Goal: Complete application form: Complete application form

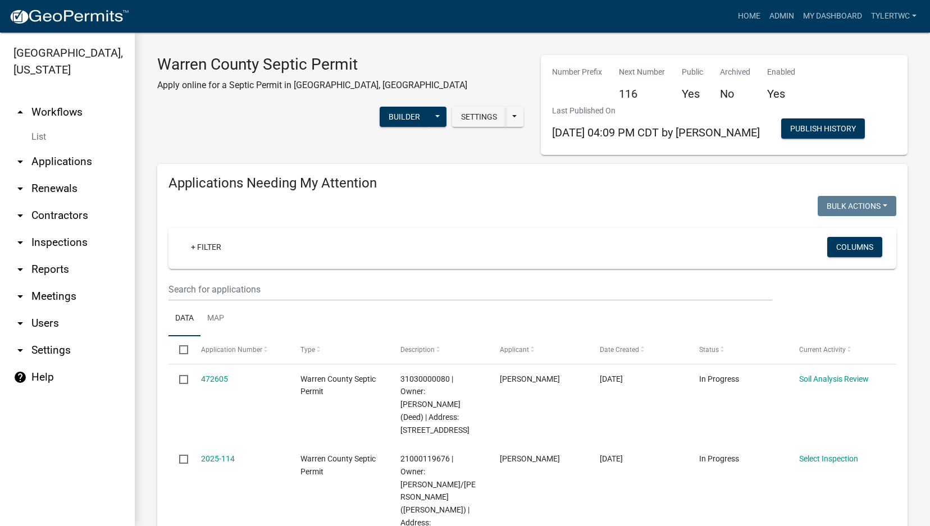
select select "2: 50"
select select "3: 100"
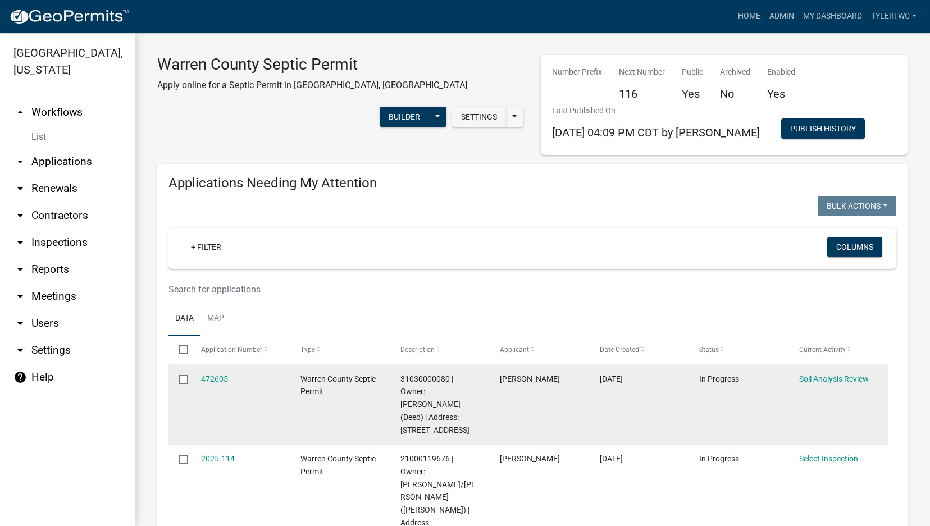
scroll to position [262, 0]
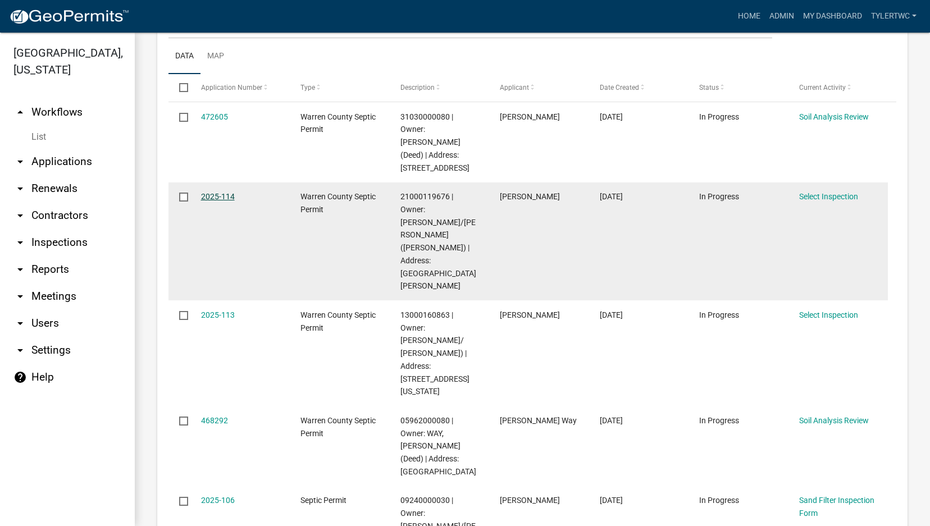
click at [221, 194] on link "2025-114" at bounding box center [218, 196] width 34 height 9
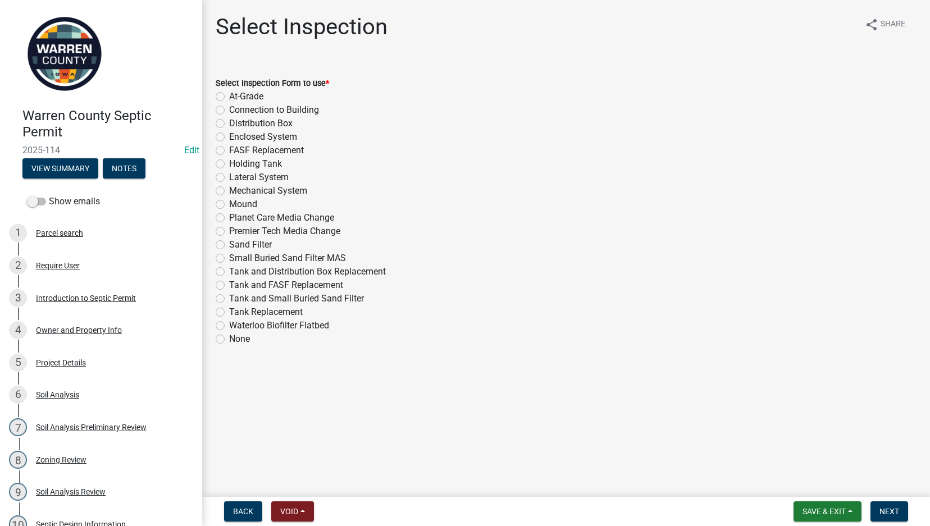
click at [229, 174] on label "Lateral System" at bounding box center [259, 177] width 60 height 13
click at [229, 174] on input "Lateral System" at bounding box center [232, 174] width 7 height 7
radio input "true"
click at [889, 509] on span "Next" at bounding box center [889, 511] width 20 height 9
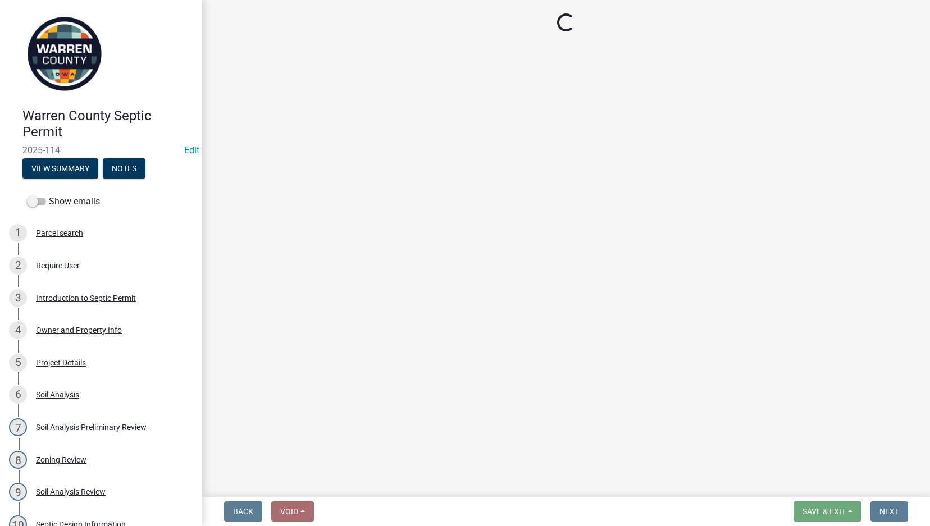
select select "d1e22d4f-68e7-4e9d-8701-604dd084f30f"
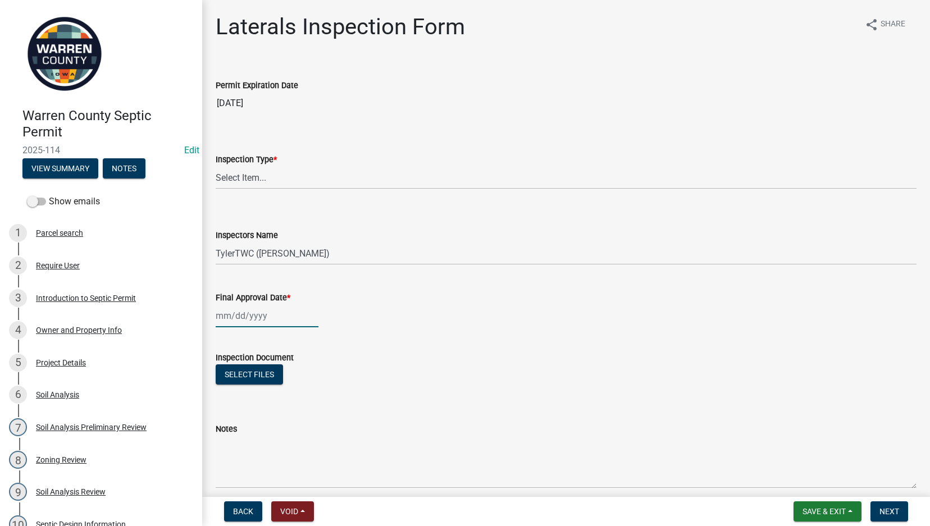
click at [225, 314] on div at bounding box center [267, 315] width 103 height 23
select select "9"
select select "2025"
click at [300, 376] on div "5" at bounding box center [299, 376] width 18 height 18
type input "[DATE]"
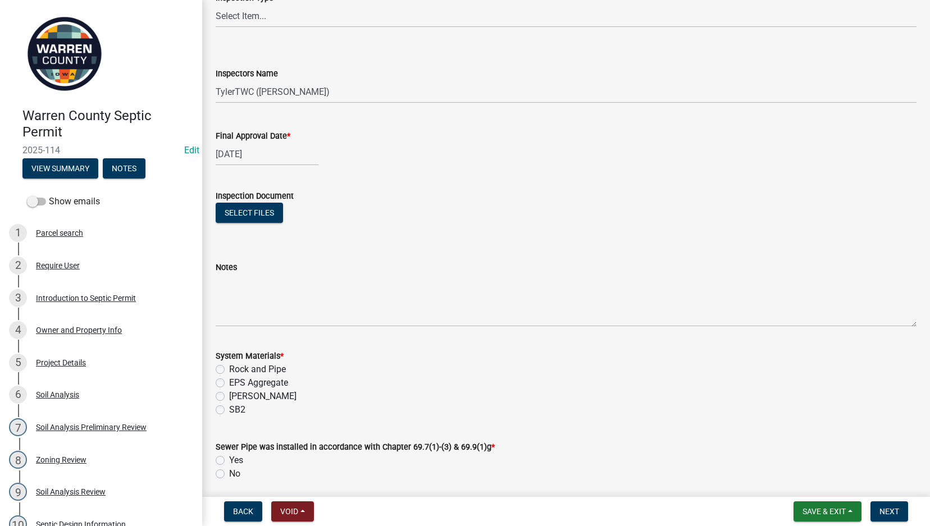
scroll to position [262, 0]
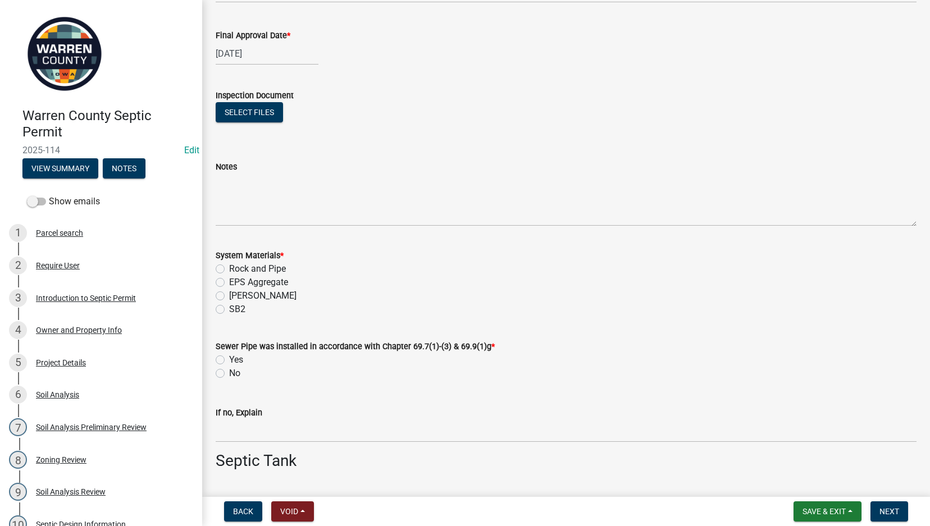
click at [229, 282] on label "EPS Aggregate" at bounding box center [258, 282] width 59 height 13
click at [229, 282] on input "EPS Aggregate" at bounding box center [232, 279] width 7 height 7
radio input "true"
click at [217, 354] on div "Yes" at bounding box center [566, 359] width 701 height 13
click at [229, 358] on label "Yes" at bounding box center [236, 359] width 14 height 13
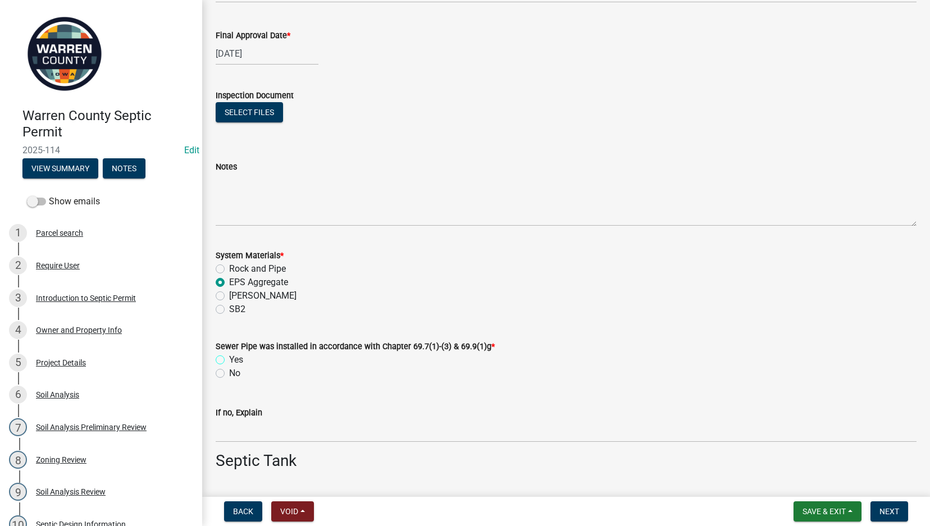
click at [229, 358] on input "Yes" at bounding box center [232, 356] width 7 height 7
radio input "true"
click at [229, 358] on label "Yes" at bounding box center [236, 359] width 14 height 13
click at [229, 358] on input "Yes" at bounding box center [232, 356] width 7 height 7
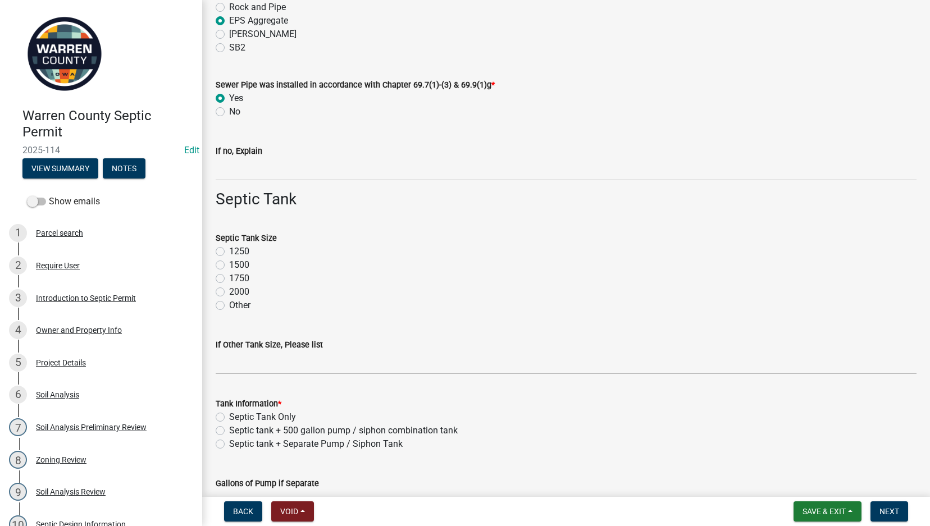
click at [229, 276] on label "1750" at bounding box center [239, 278] width 20 height 13
click at [229, 276] on input "1750" at bounding box center [232, 275] width 7 height 7
radio input "true"
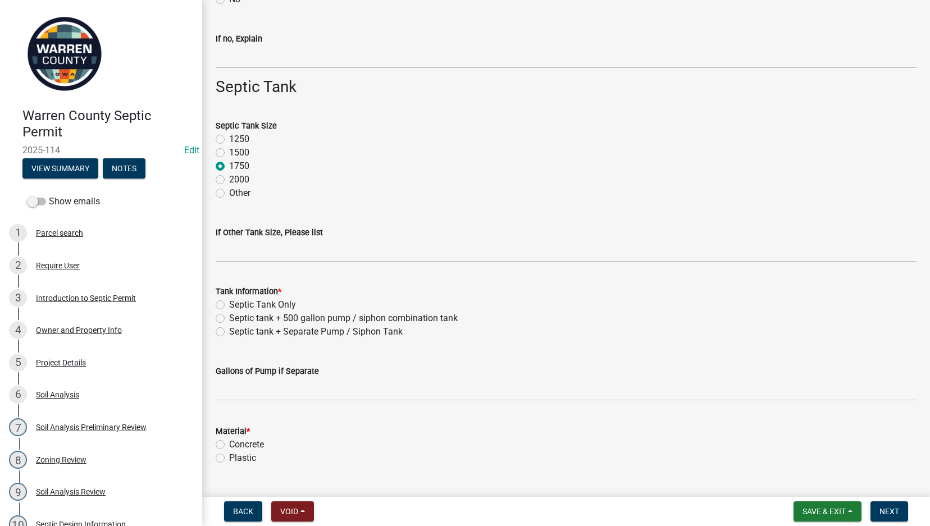
scroll to position [655, 0]
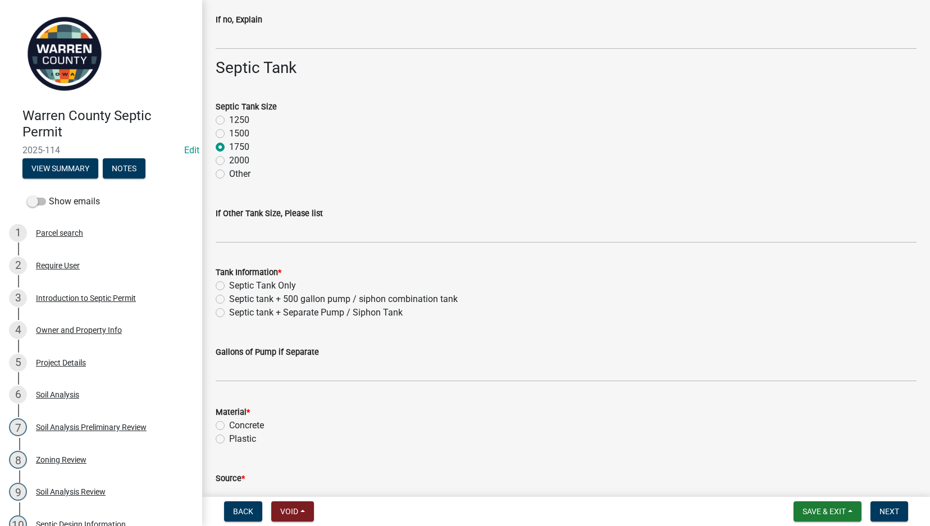
click at [229, 285] on label "Septic Tank Only" at bounding box center [262, 285] width 67 height 13
click at [229, 285] on input "Septic Tank Only" at bounding box center [232, 282] width 7 height 7
radio input "true"
drag, startPoint x: 221, startPoint y: 427, endPoint x: 225, endPoint y: 423, distance: 6.0
click at [229, 427] on label "Concrete" at bounding box center [246, 425] width 35 height 13
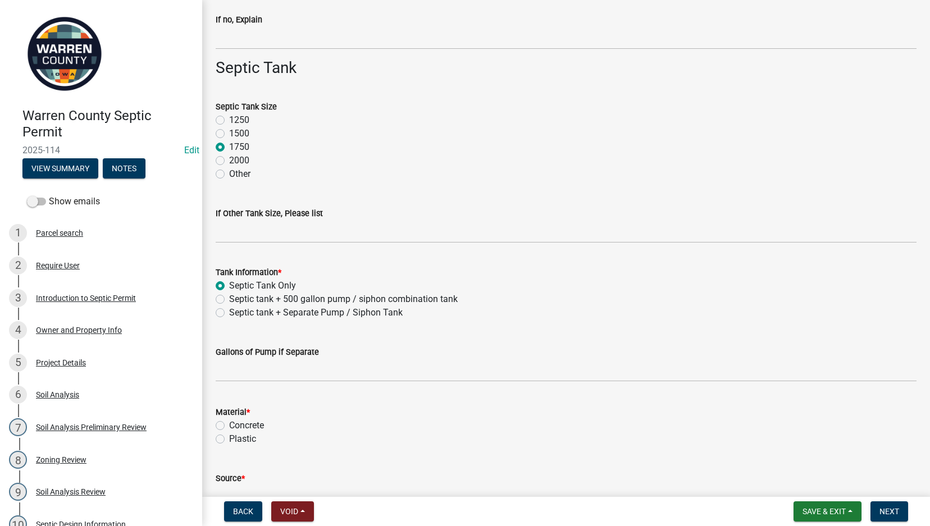
click at [229, 426] on input "Concrete" at bounding box center [232, 422] width 7 height 7
radio input "true"
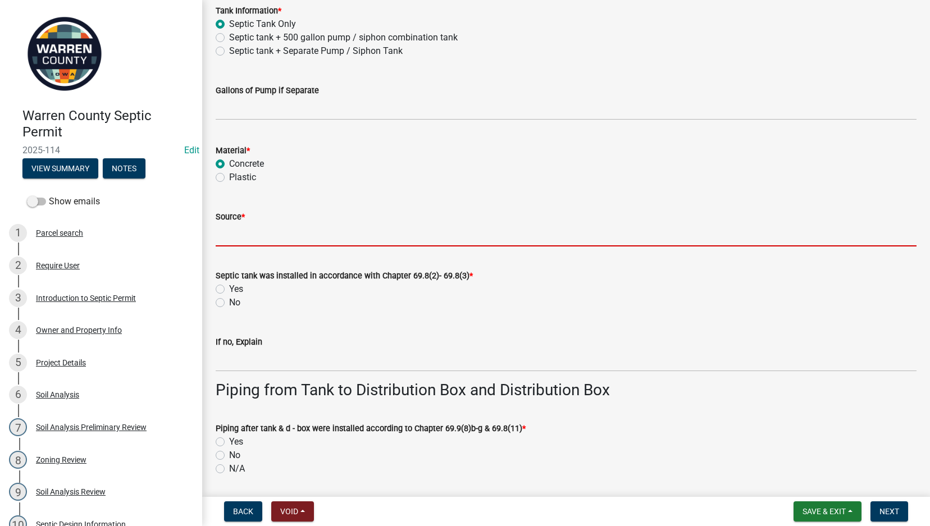
click at [236, 232] on input "Source *" at bounding box center [566, 234] width 701 height 23
type input "Indianola Precast"
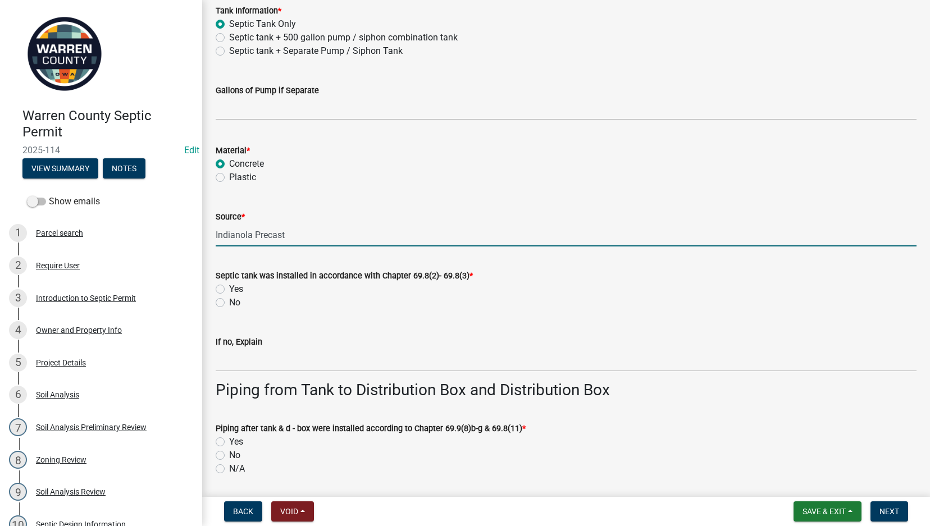
click at [229, 289] on label "Yes" at bounding box center [236, 288] width 14 height 13
click at [229, 289] on input "Yes" at bounding box center [232, 285] width 7 height 7
radio input "true"
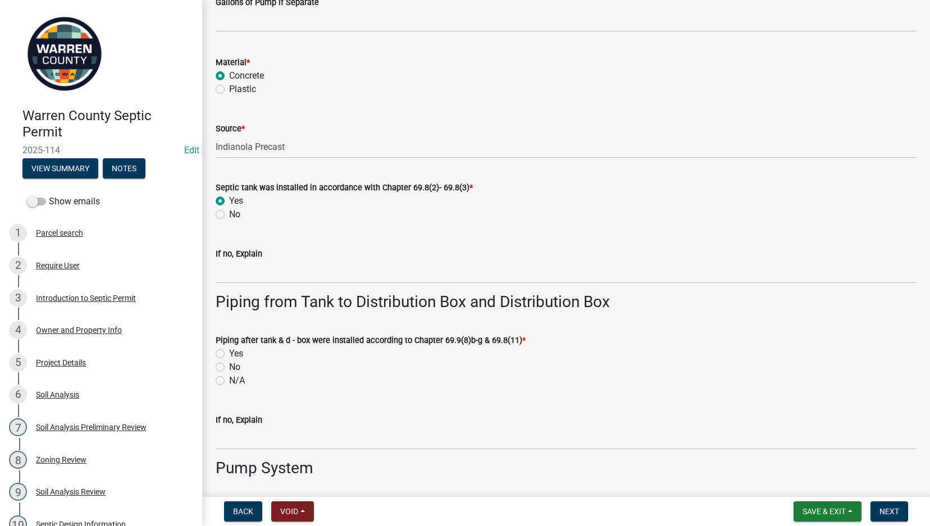
scroll to position [1048, 0]
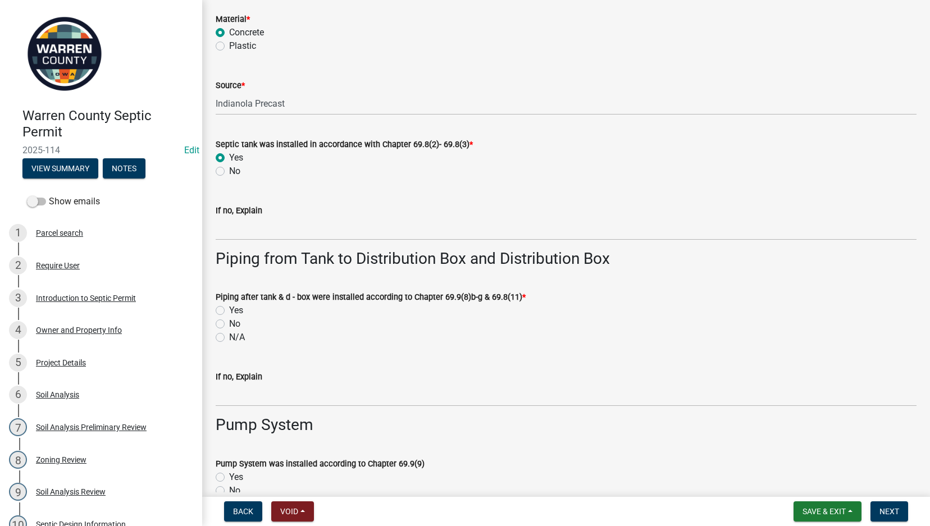
click at [229, 309] on label "Yes" at bounding box center [236, 310] width 14 height 13
click at [229, 309] on input "Yes" at bounding box center [232, 307] width 7 height 7
radio input "true"
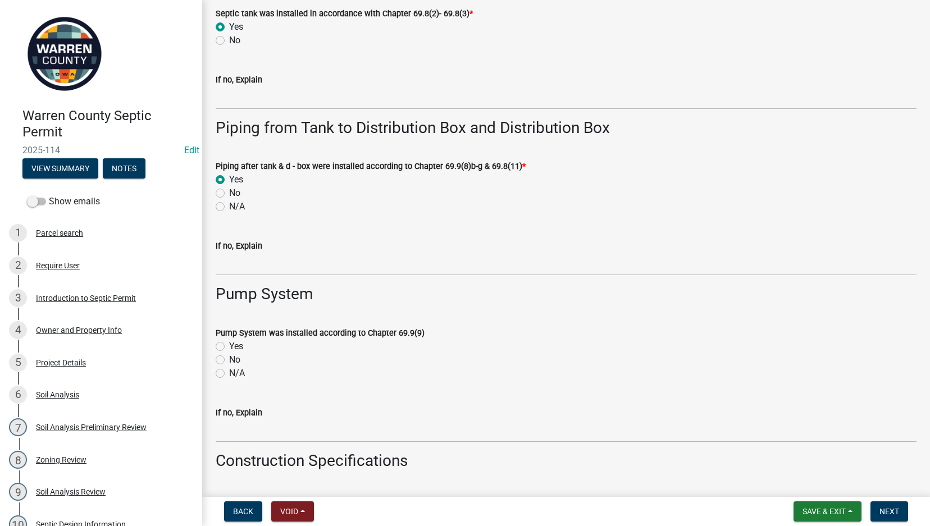
click at [221, 367] on div "N/A" at bounding box center [566, 373] width 701 height 13
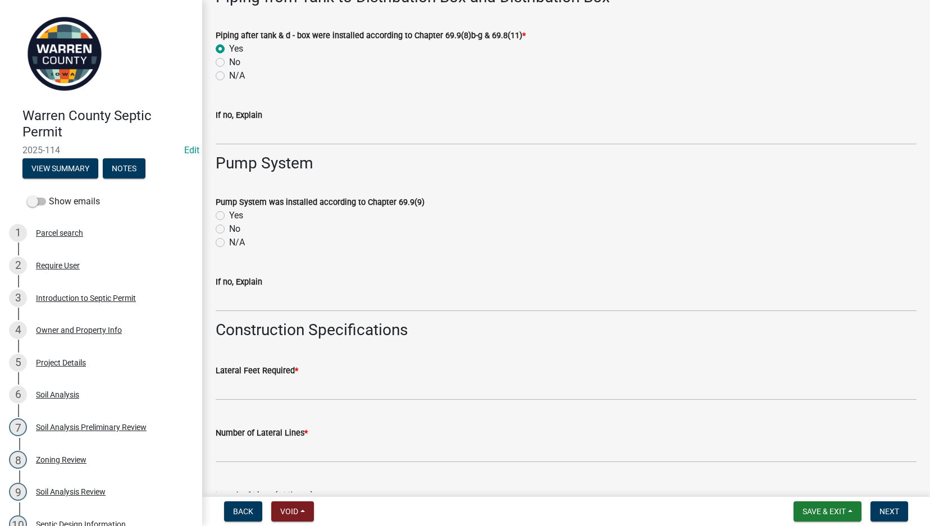
click at [229, 243] on label "N/A" at bounding box center [237, 242] width 16 height 13
click at [229, 243] on input "N/A" at bounding box center [232, 239] width 7 height 7
radio input "true"
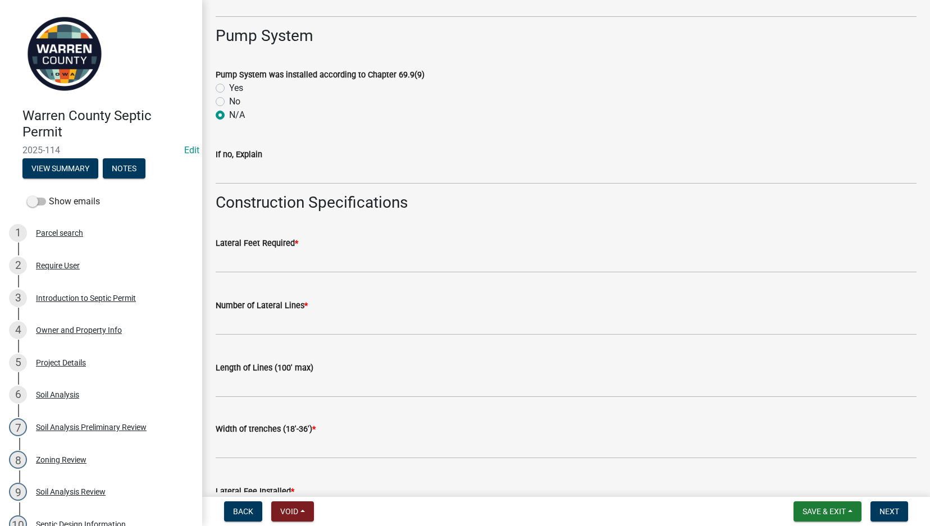
scroll to position [1572, 0]
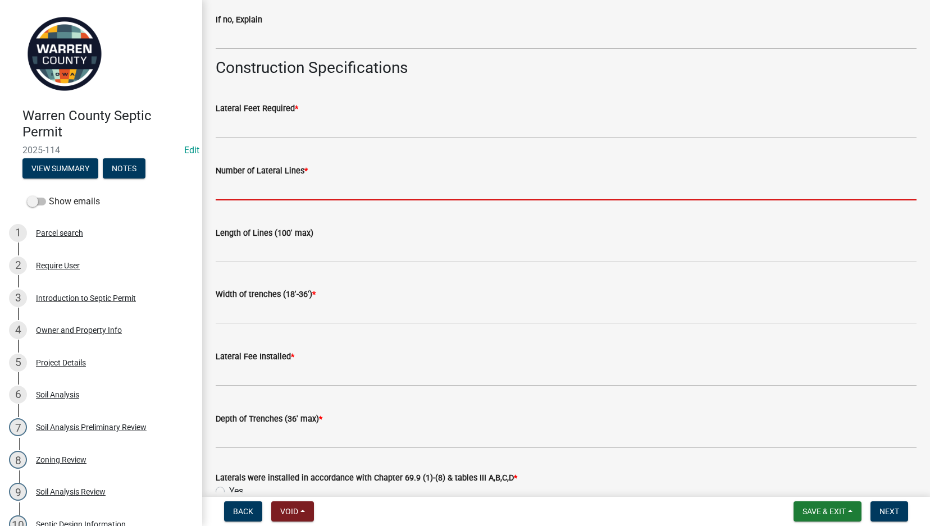
click at [247, 191] on input "text" at bounding box center [566, 188] width 701 height 23
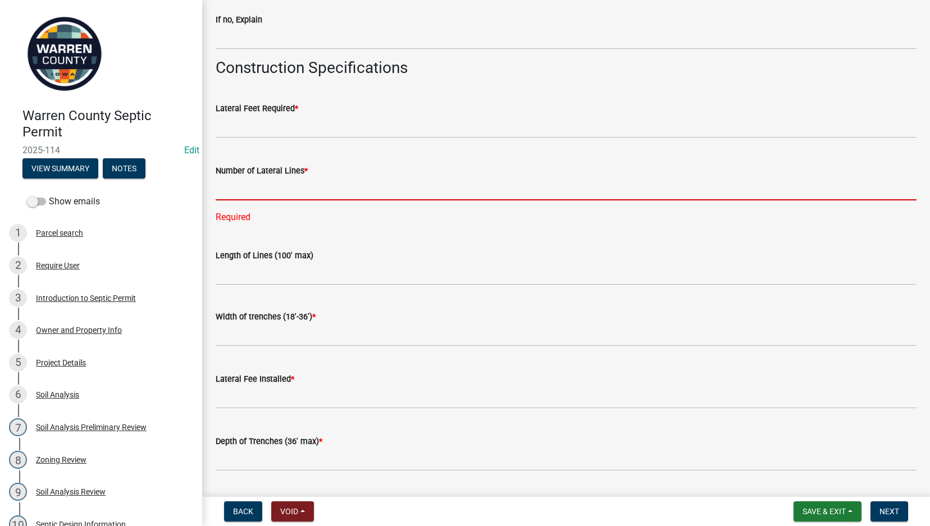
drag, startPoint x: 228, startPoint y: 189, endPoint x: 328, endPoint y: 152, distance: 107.1
click at [228, 189] on input "text" at bounding box center [566, 188] width 701 height 23
type input "3"
type input "625'"
drag, startPoint x: 245, startPoint y: 192, endPoint x: 207, endPoint y: 196, distance: 38.4
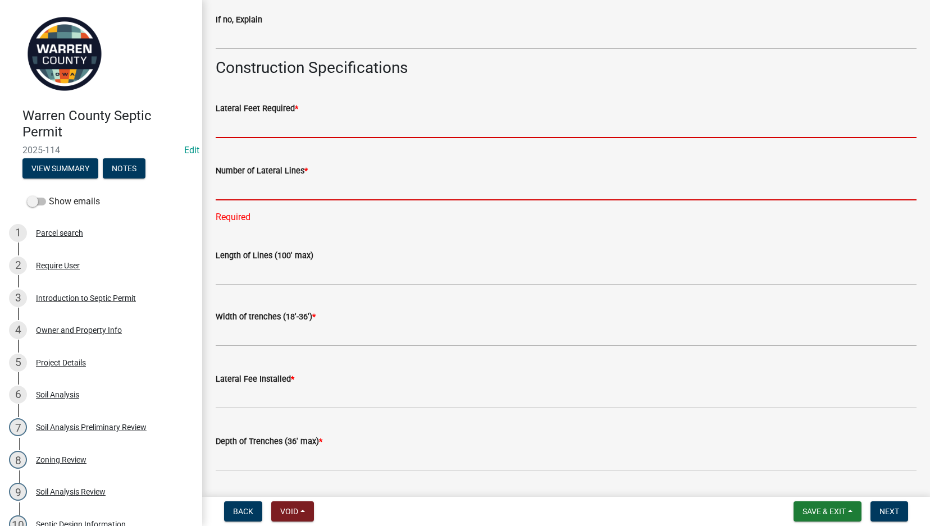
click at [255, 124] on input "text" at bounding box center [566, 126] width 701 height 23
paste input "625'"
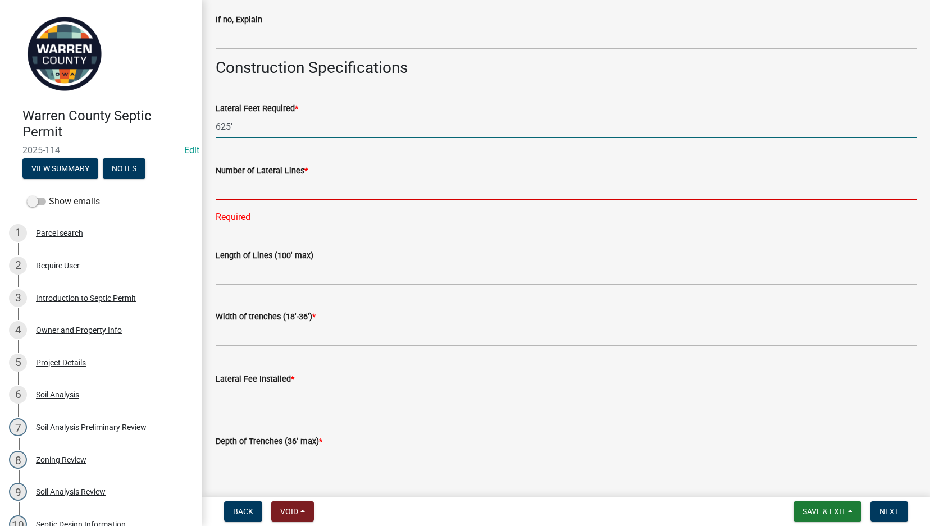
type input "625"
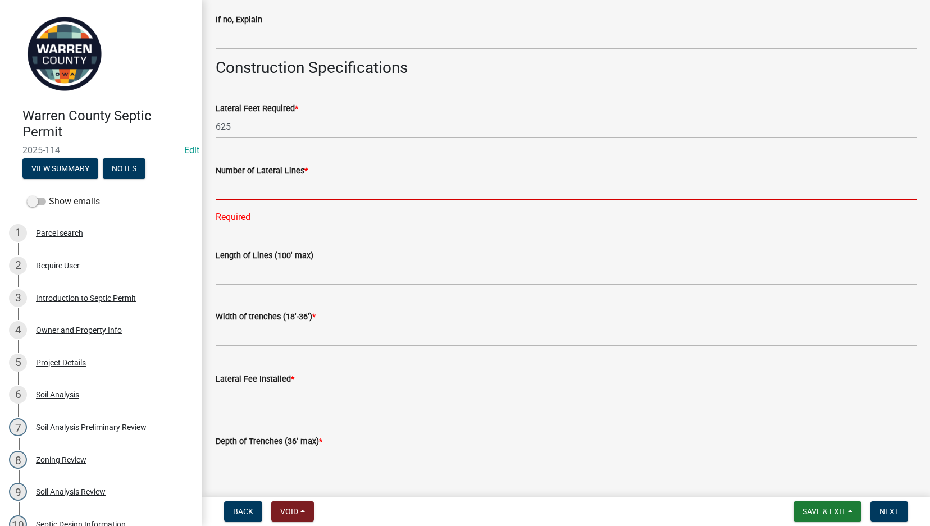
click at [226, 182] on input "text" at bounding box center [566, 188] width 701 height 23
type input "7"
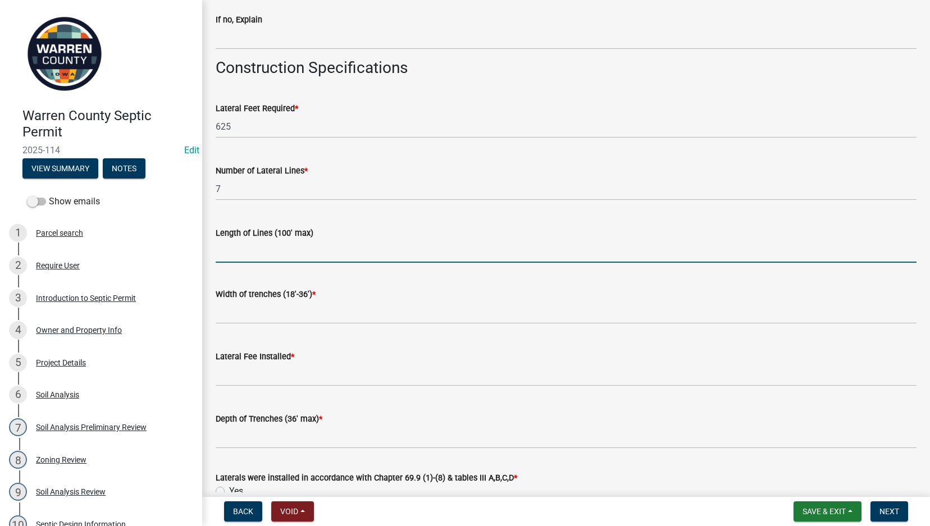
type input "90'"
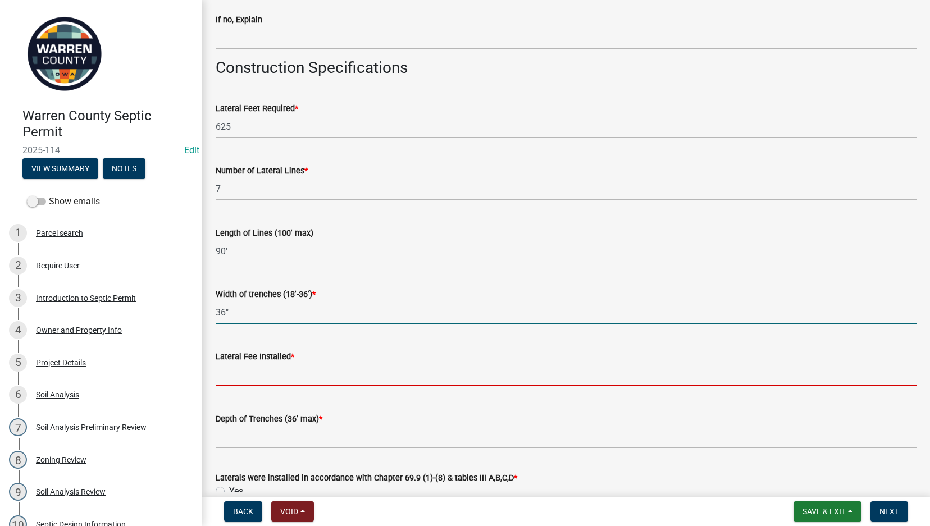
type input "36"
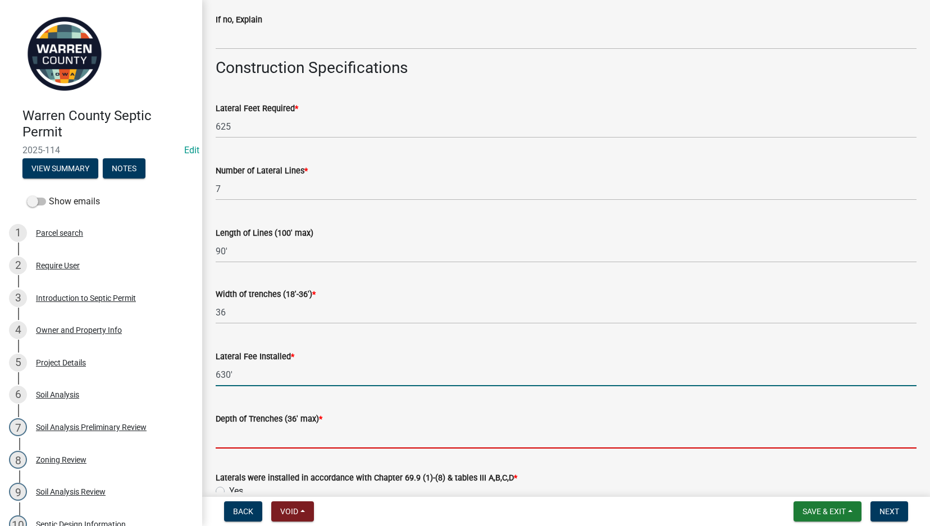
type input "630"
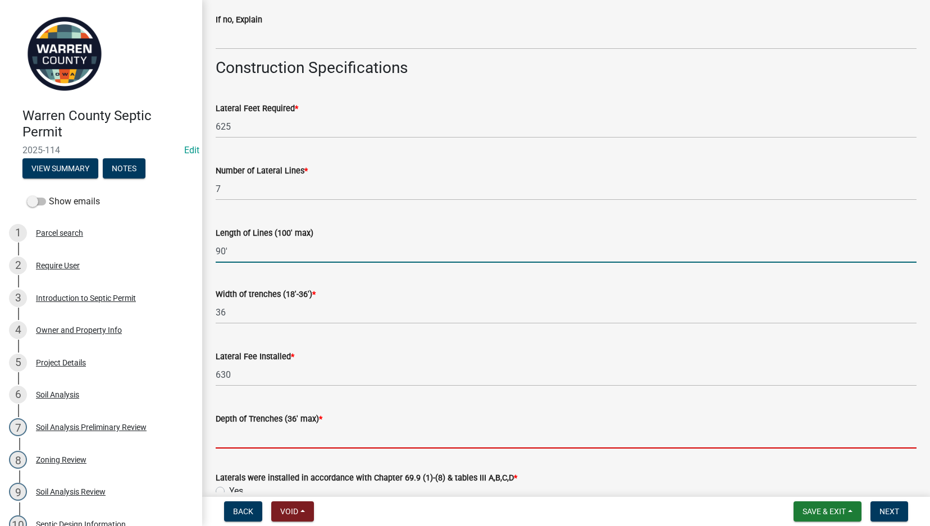
click at [267, 249] on input "90'" at bounding box center [566, 251] width 701 height 23
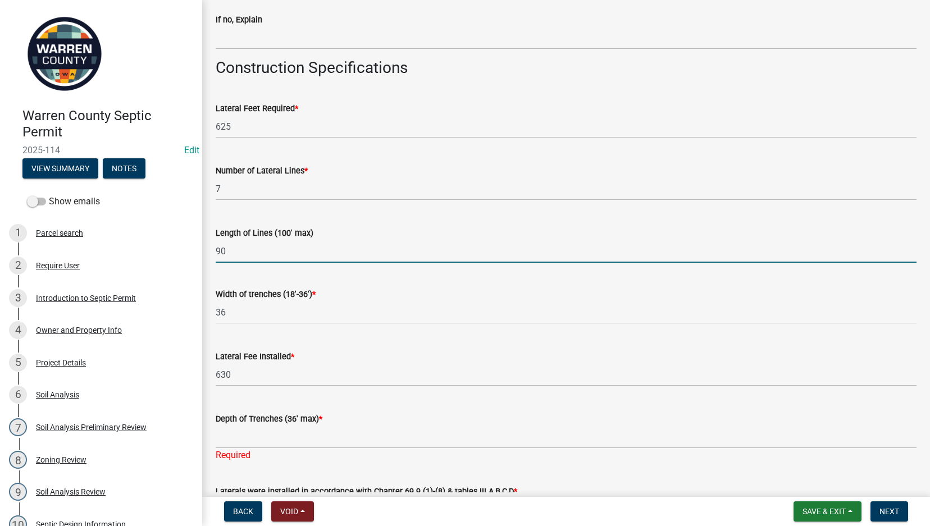
type input "90"
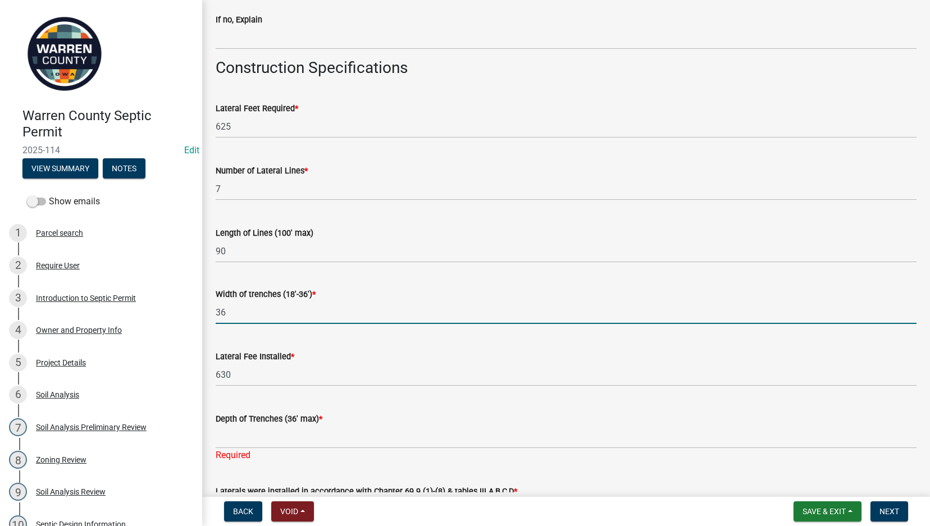
click at [236, 315] on input "36" at bounding box center [566, 312] width 701 height 23
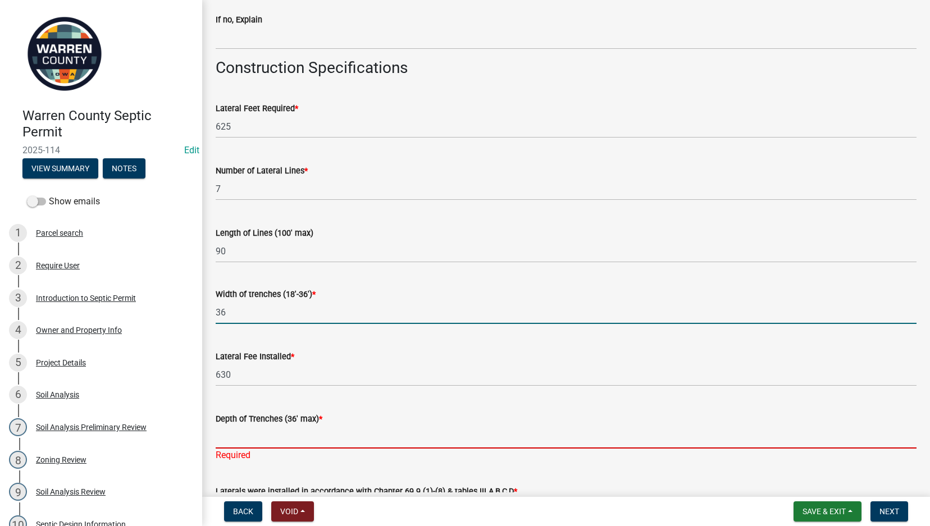
click at [258, 437] on input "Depth of Trenches (36' max) *" at bounding box center [566, 437] width 701 height 23
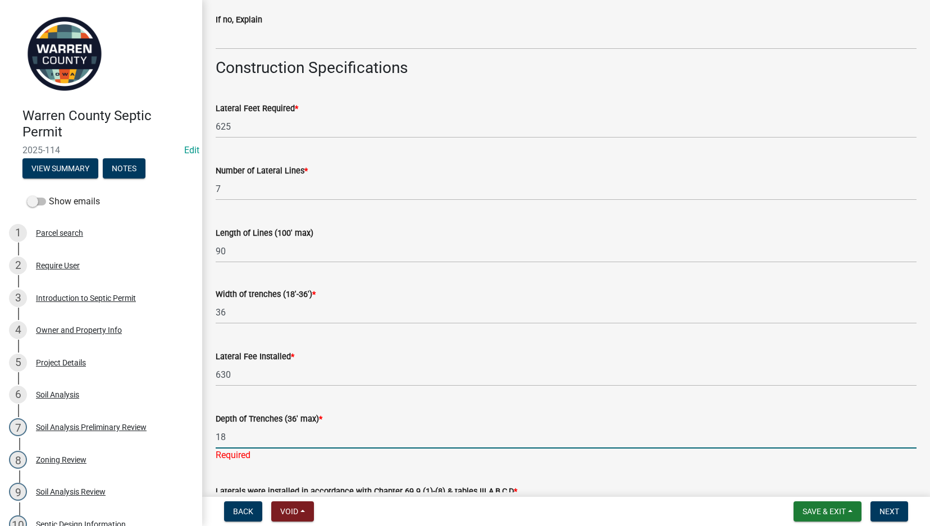
scroll to position [1703, 0]
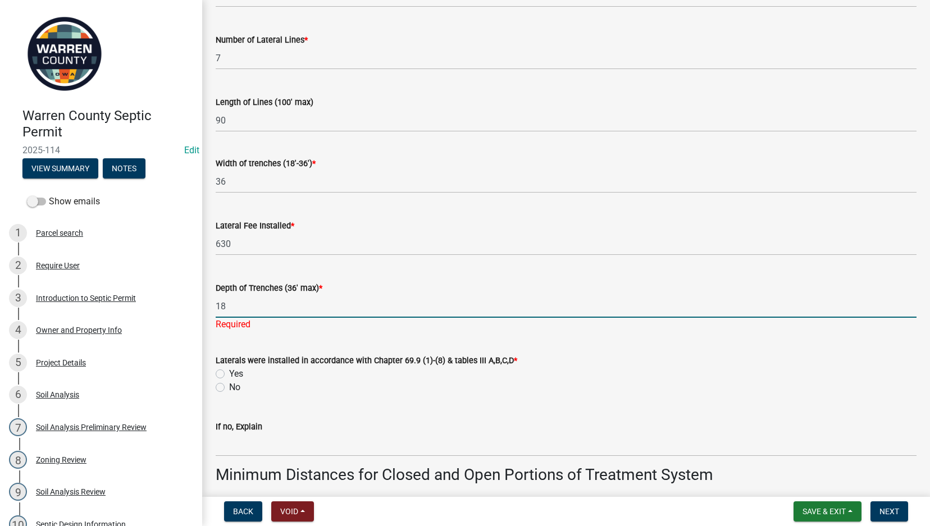
type input "18"
click at [220, 368] on div "Laterals were installed in accordance with Chapter 69.9 (1)-(8) & tables III A,…" at bounding box center [566, 374] width 701 height 40
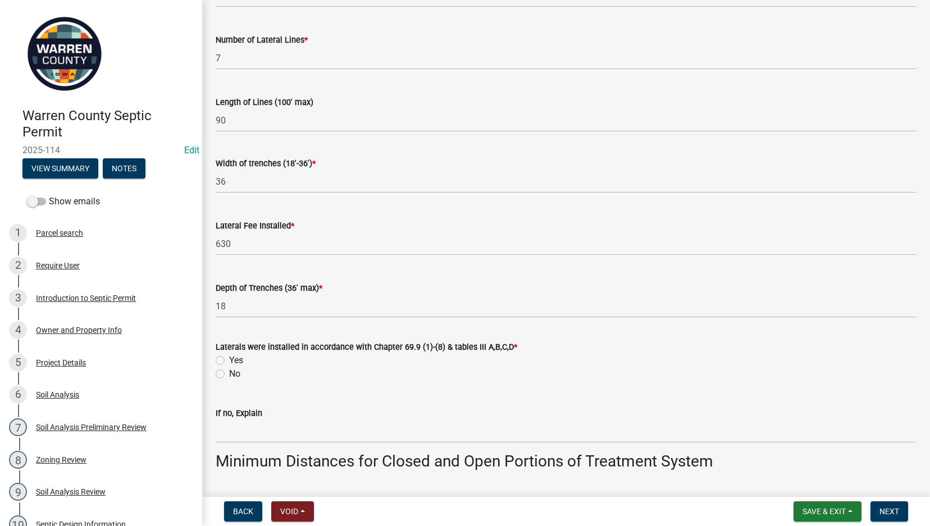
click at [229, 358] on label "Yes" at bounding box center [236, 360] width 14 height 13
click at [229, 358] on input "Yes" at bounding box center [232, 357] width 7 height 7
radio input "true"
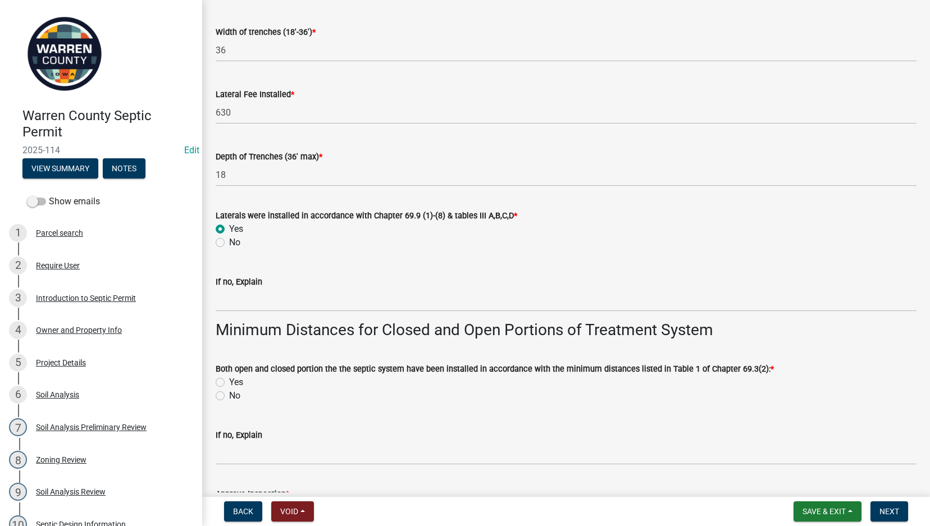
scroll to position [1965, 0]
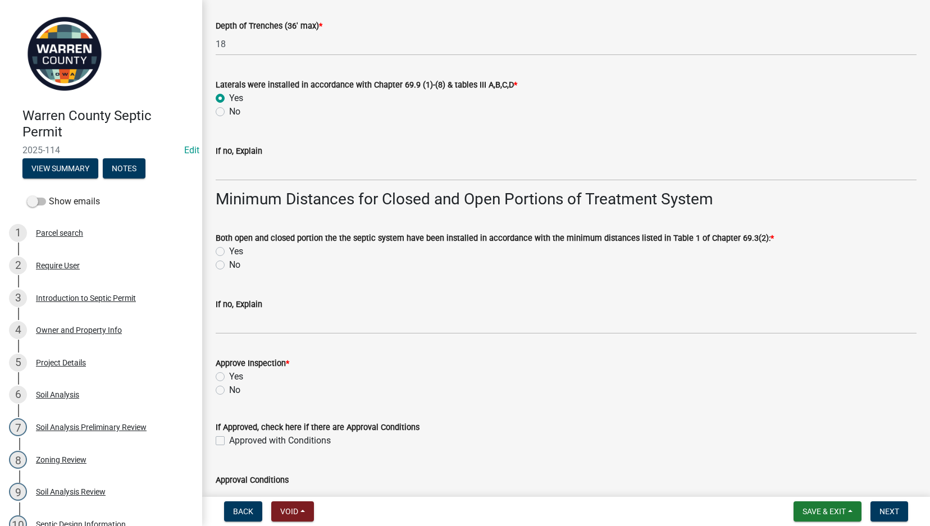
click at [229, 250] on label "Yes" at bounding box center [236, 251] width 14 height 13
click at [229, 250] on input "Yes" at bounding box center [232, 248] width 7 height 7
radio input "true"
click at [229, 375] on label "Yes" at bounding box center [236, 376] width 14 height 13
click at [229, 375] on input "Yes" at bounding box center [232, 373] width 7 height 7
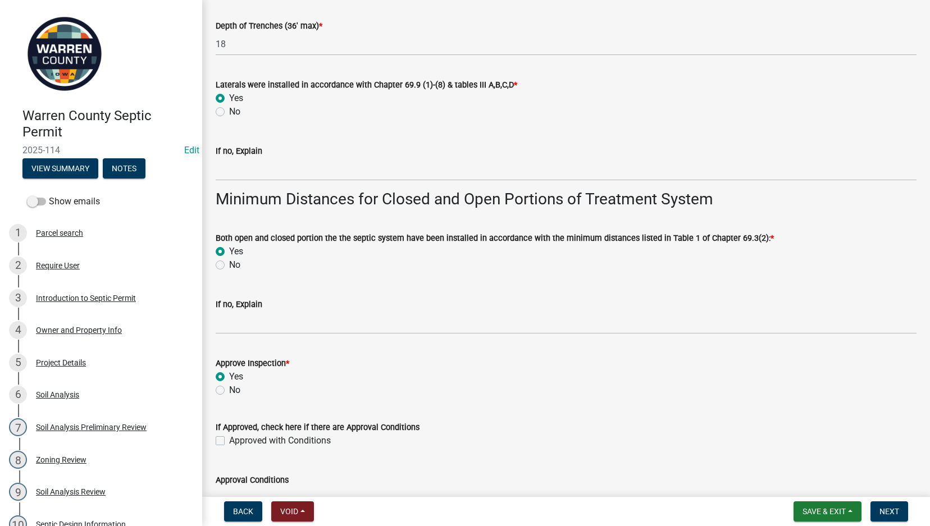
radio input "true"
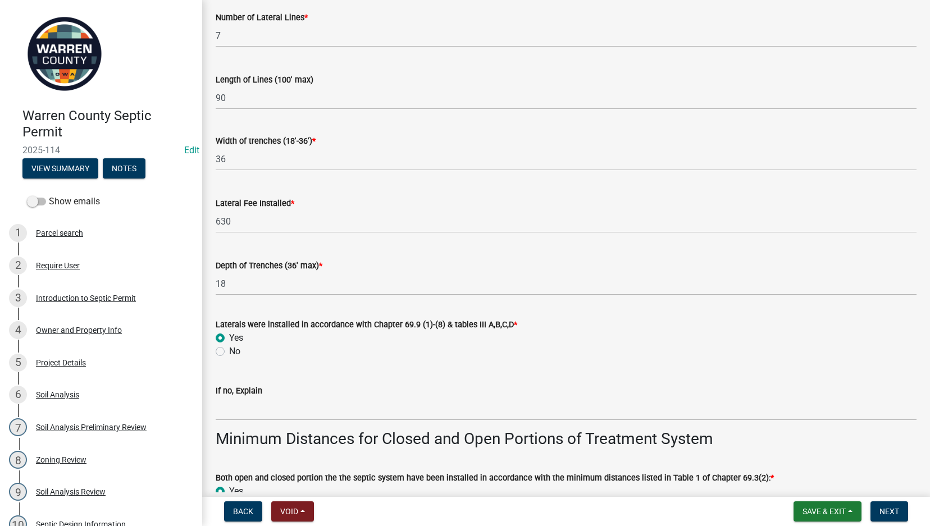
scroll to position [1672, 0]
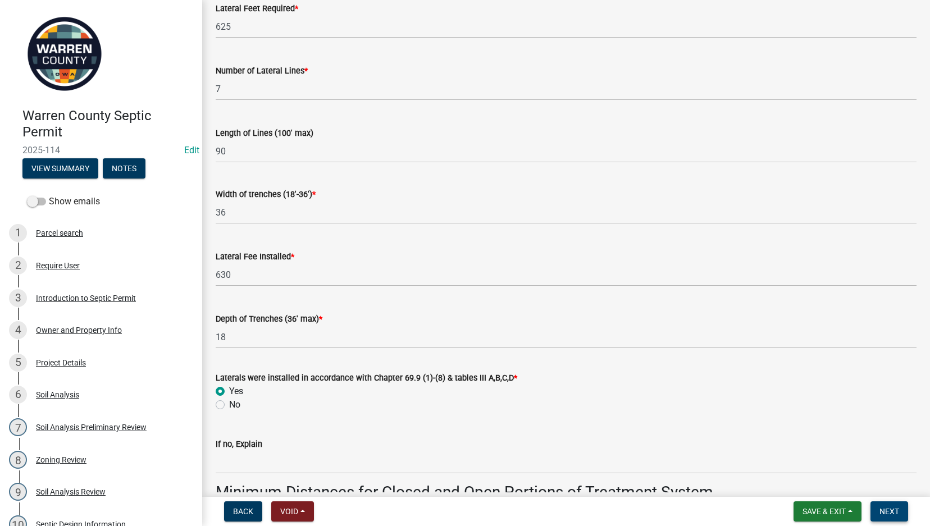
click at [883, 506] on button "Next" at bounding box center [889, 511] width 38 height 20
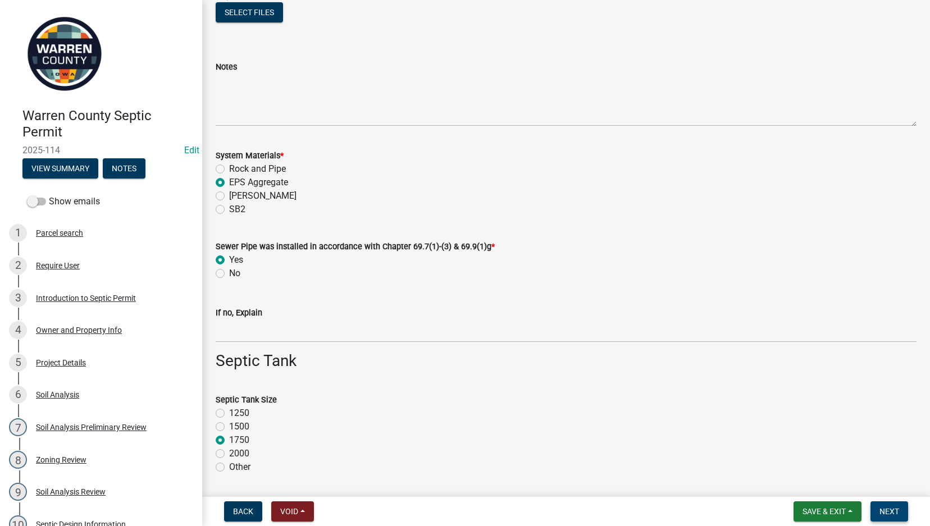
scroll to position [0, 0]
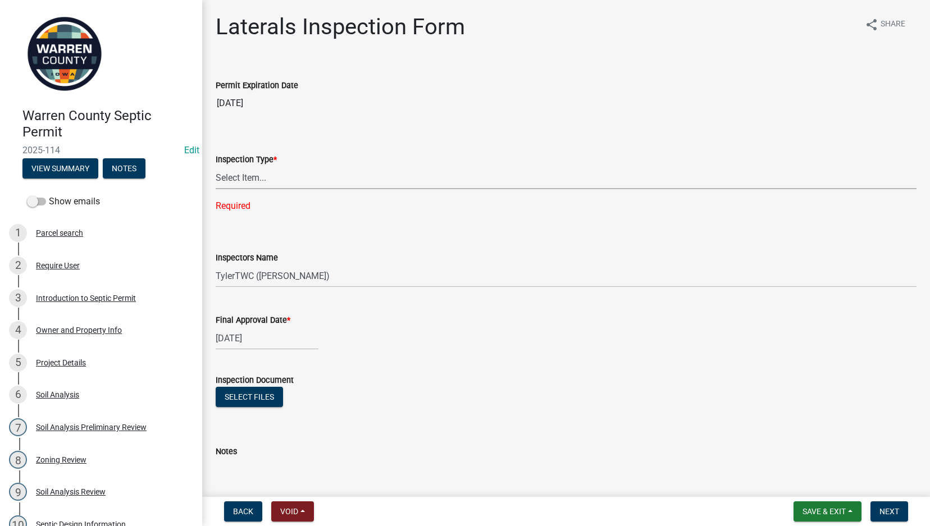
click at [307, 175] on select "Select Item... Laterals" at bounding box center [566, 177] width 701 height 23
click at [216, 166] on select "Select Item... Laterals" at bounding box center [566, 177] width 701 height 23
select select "745f0c93-fe7f-45fa-acff-5a7eccb4a6bc"
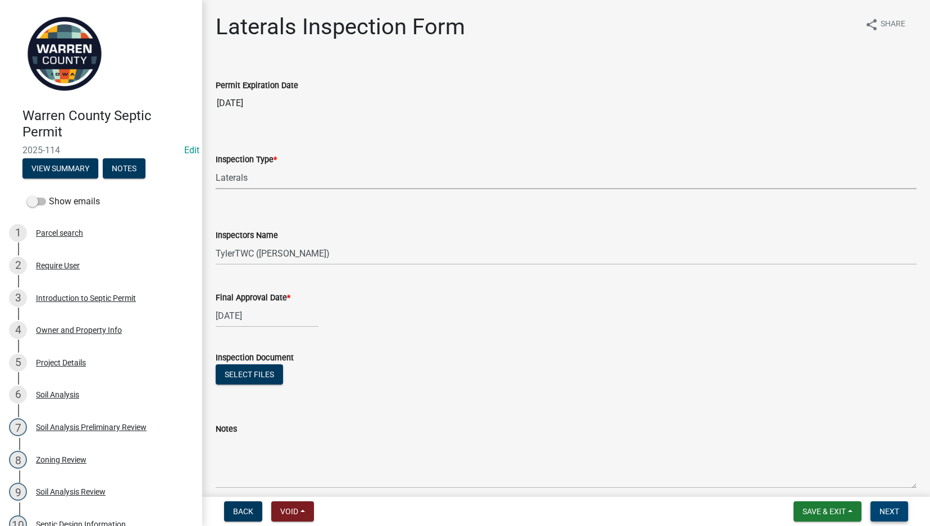
click at [885, 512] on span "Next" at bounding box center [889, 511] width 20 height 9
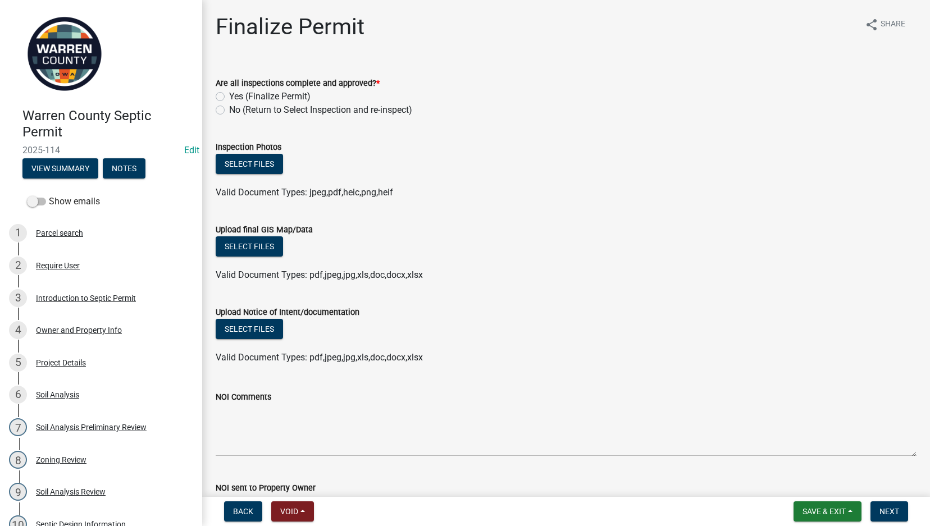
drag, startPoint x: 217, startPoint y: 95, endPoint x: 228, endPoint y: 116, distance: 23.4
click at [229, 95] on label "Yes (Finalize Permit)" at bounding box center [269, 96] width 81 height 13
click at [229, 95] on input "Yes (Finalize Permit)" at bounding box center [232, 93] width 7 height 7
radio input "true"
click at [836, 509] on span "Save & Exit" at bounding box center [823, 511] width 43 height 9
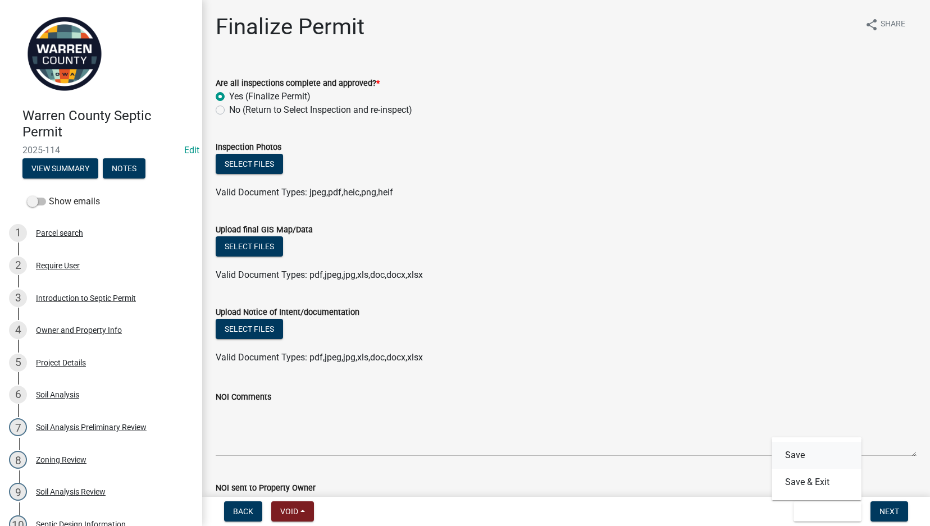
click at [810, 455] on button "Save" at bounding box center [817, 455] width 90 height 27
click at [252, 247] on button "Select files" at bounding box center [249, 246] width 67 height 20
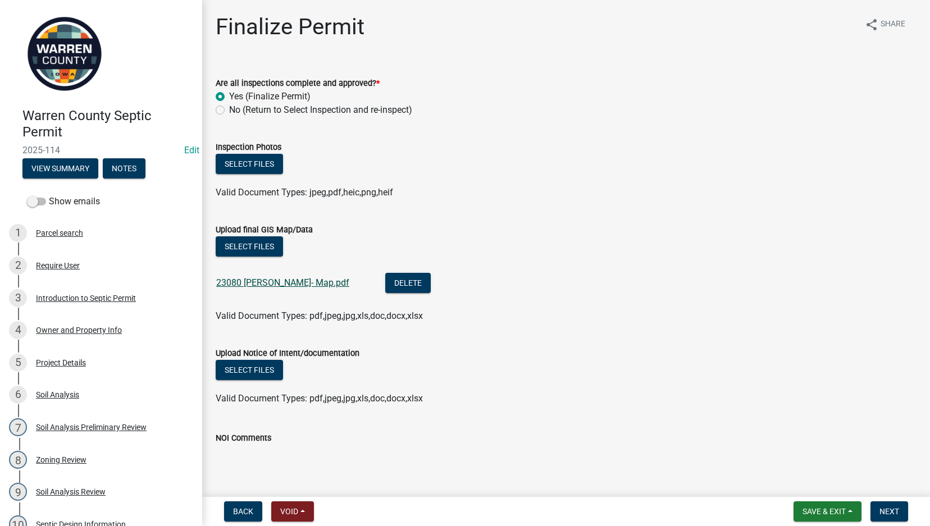
click at [273, 284] on link "23080 [PERSON_NAME]- Map.pdf" at bounding box center [282, 282] width 133 height 11
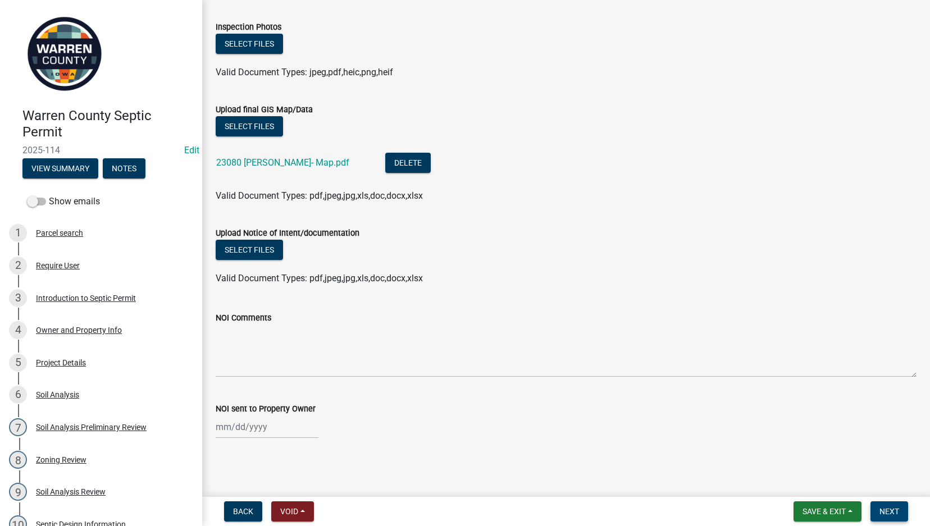
click at [886, 508] on span "Next" at bounding box center [889, 511] width 20 height 9
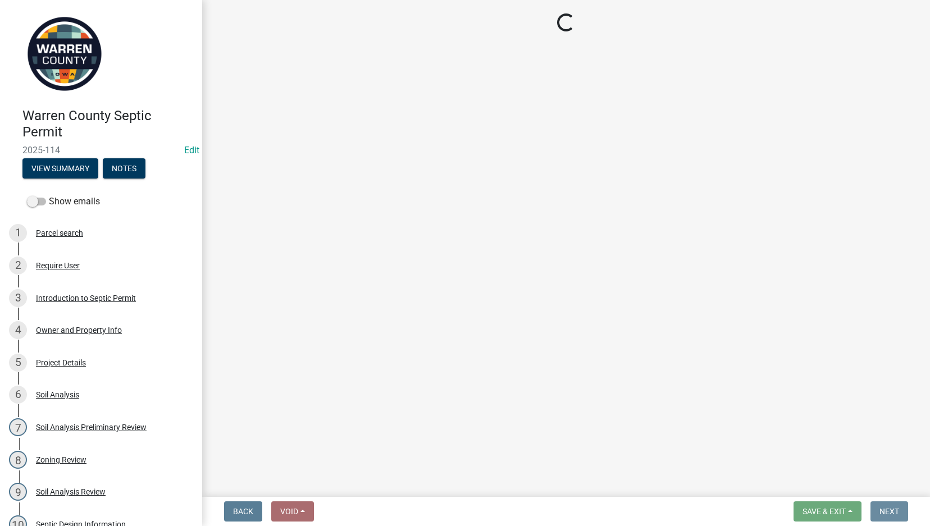
scroll to position [0, 0]
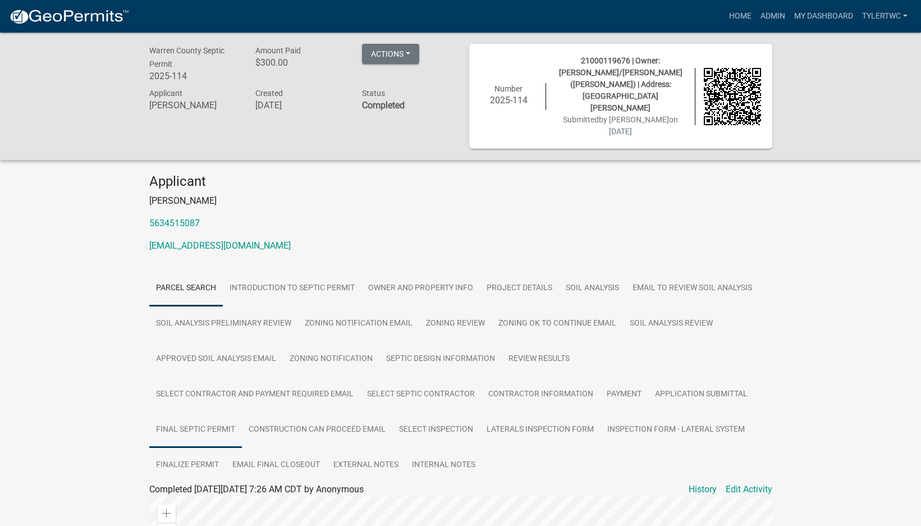
drag, startPoint x: 185, startPoint y: 404, endPoint x: 193, endPoint y: 398, distance: 10.4
click at [185, 412] on link "Final Septic Permit" at bounding box center [195, 430] width 93 height 36
click at [182, 498] on link "Final Septic Permit" at bounding box center [186, 503] width 75 height 11
click at [671, 412] on link "Inspection Form - Lateral System" at bounding box center [676, 430] width 151 height 36
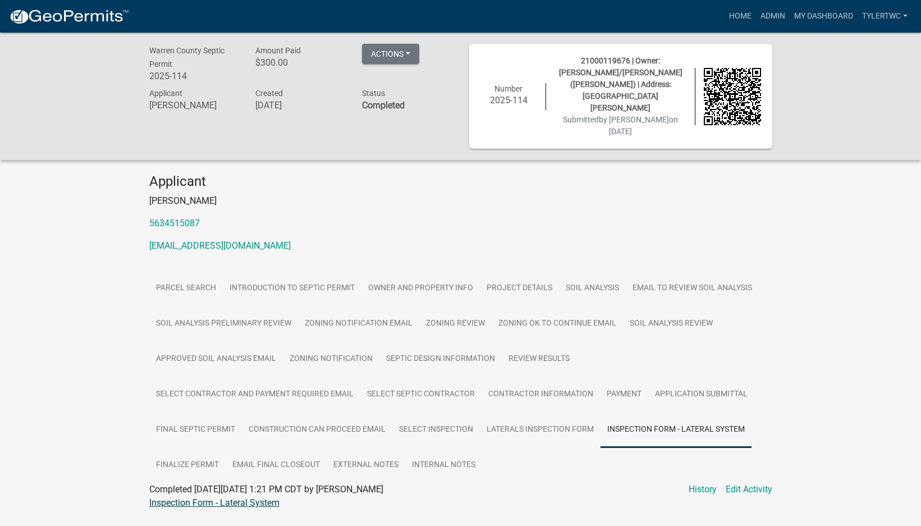
click at [216, 498] on link "Inspection Form - Lateral System" at bounding box center [214, 503] width 130 height 11
click at [769, 14] on link "Admin" at bounding box center [773, 16] width 34 height 21
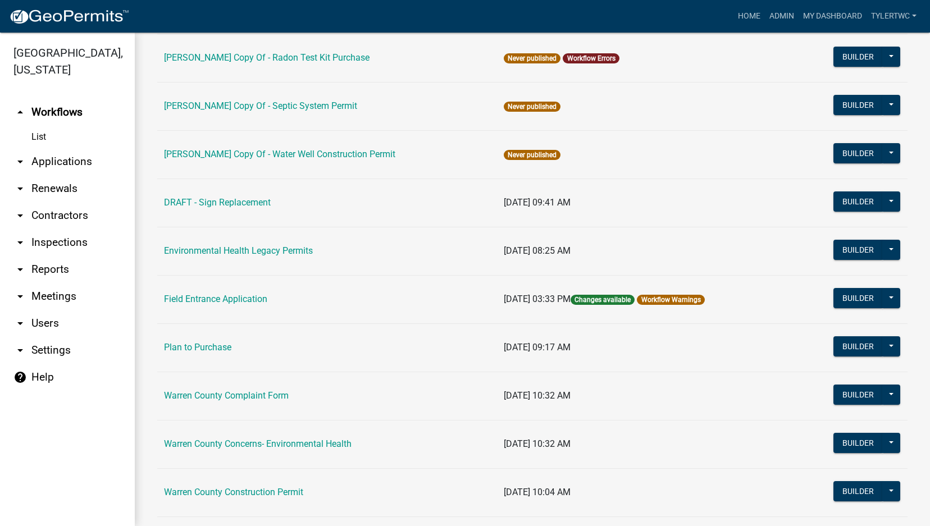
scroll to position [665, 0]
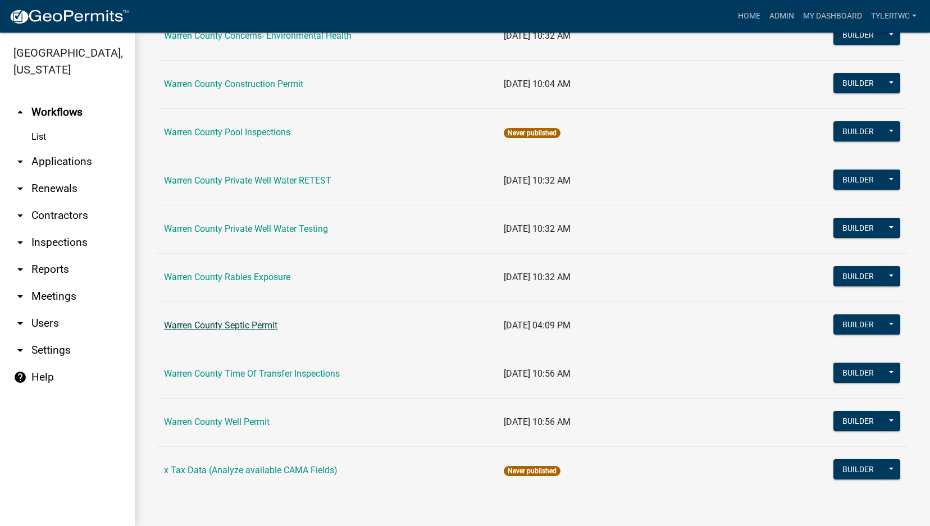
click at [240, 322] on link "Warren County Septic Permit" at bounding box center [220, 325] width 113 height 11
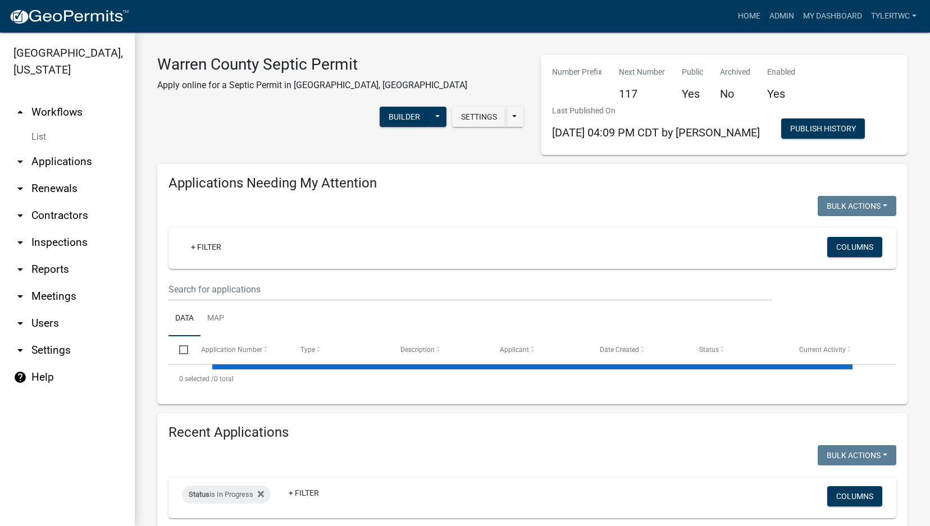
select select "2: 50"
select select "3: 100"
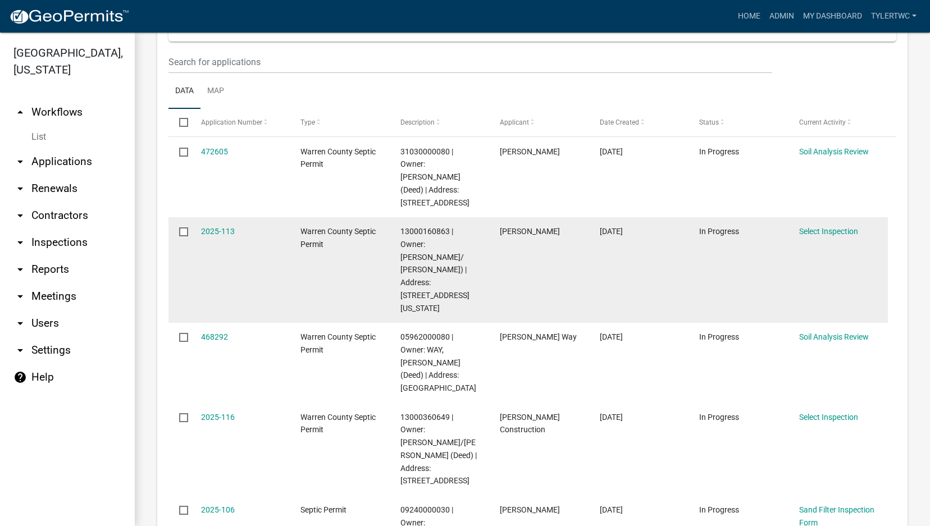
scroll to position [262, 0]
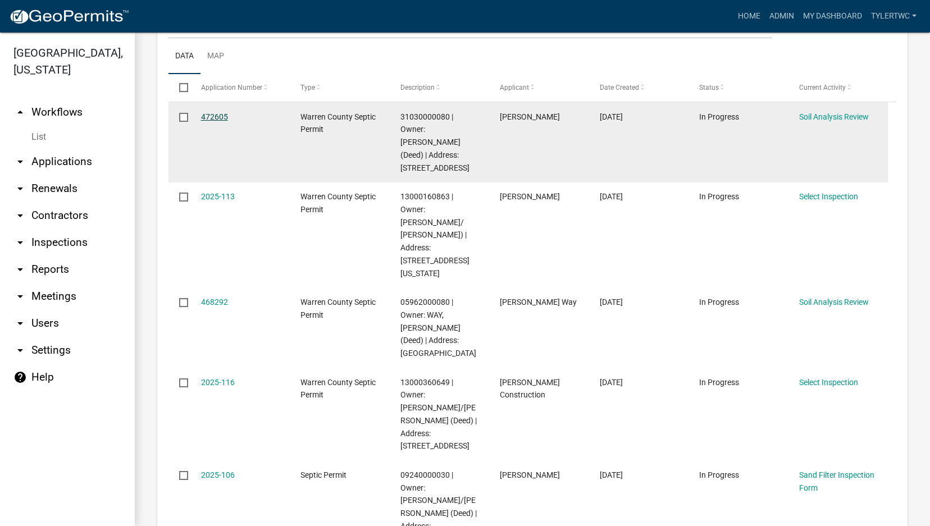
click at [211, 113] on link "472605" at bounding box center [214, 116] width 27 height 9
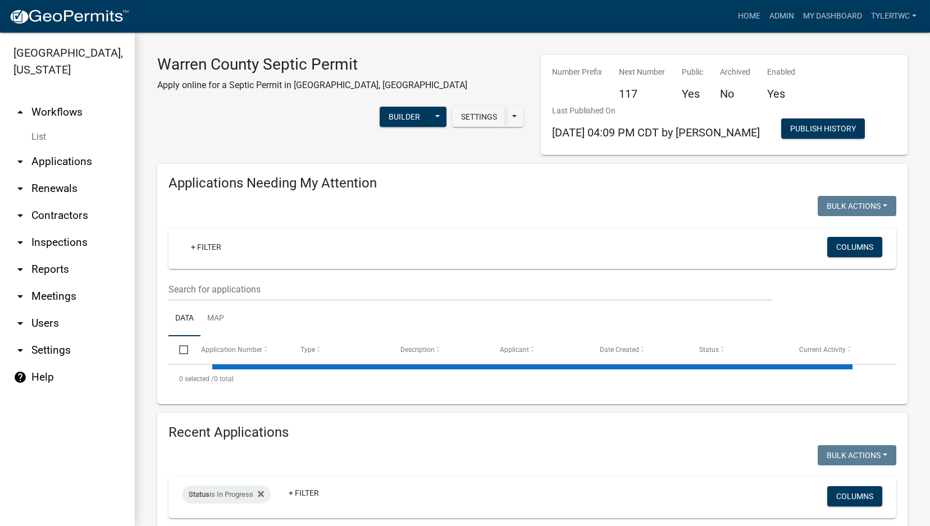
select select "2: 50"
select select "3: 100"
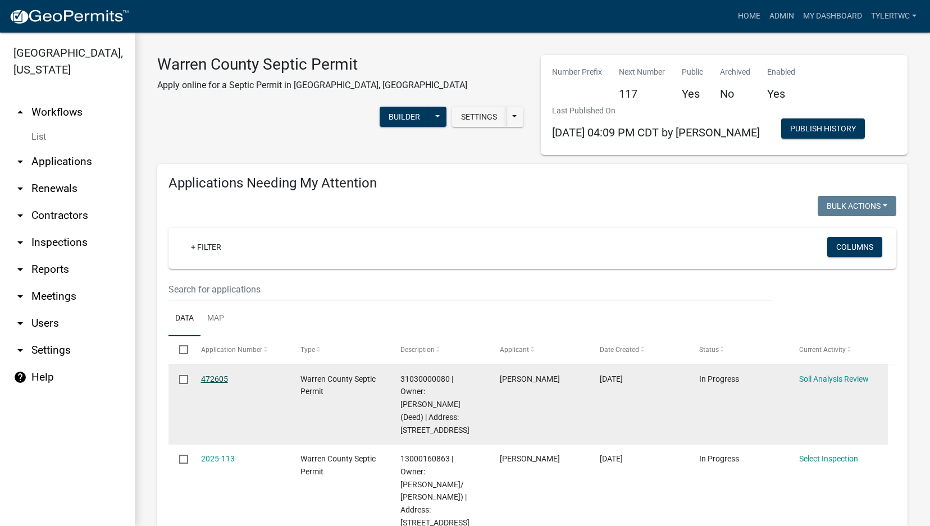
click at [218, 378] on link "472605" at bounding box center [214, 379] width 27 height 9
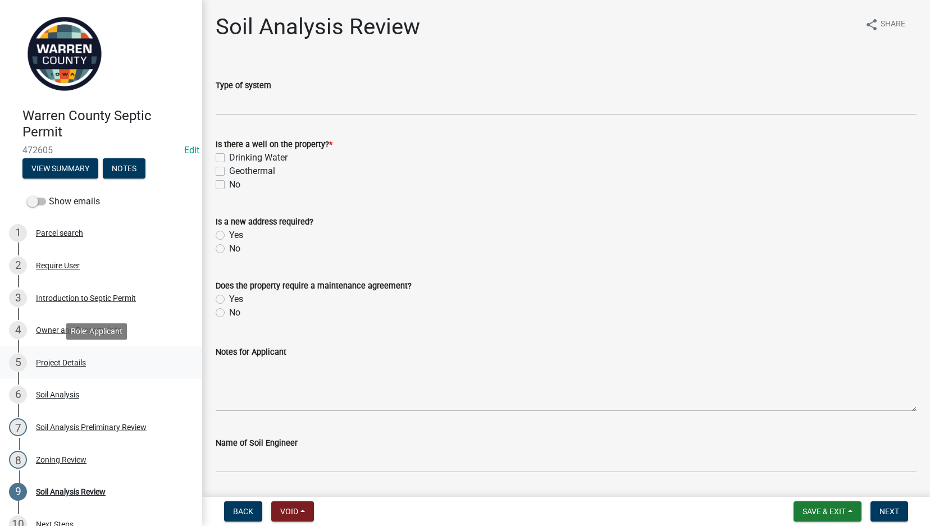
click at [64, 367] on div "Project Details" at bounding box center [61, 363] width 50 height 8
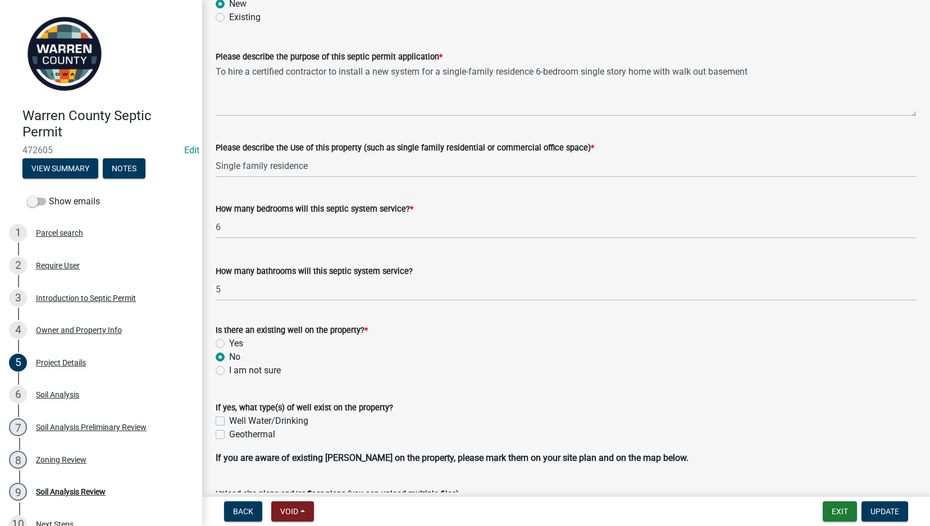
scroll to position [524, 0]
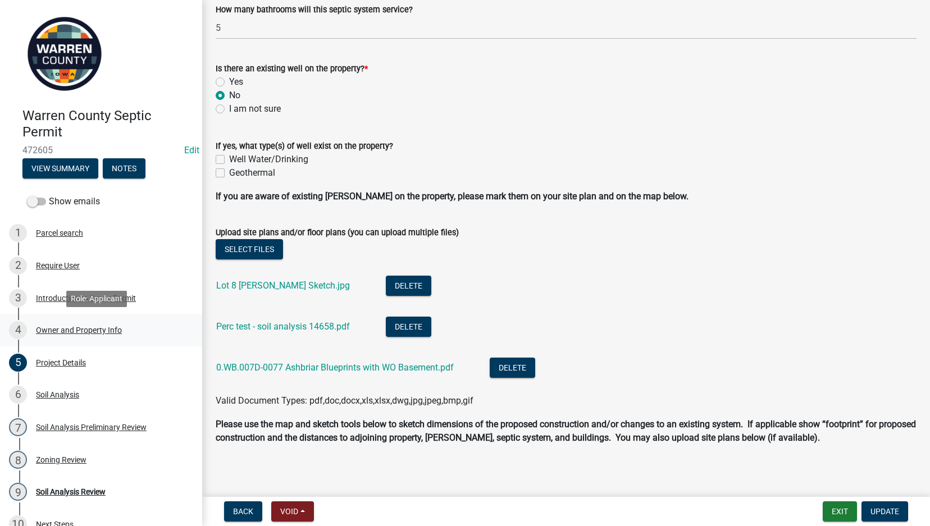
click at [64, 328] on div "Owner and Property Info" at bounding box center [79, 330] width 86 height 8
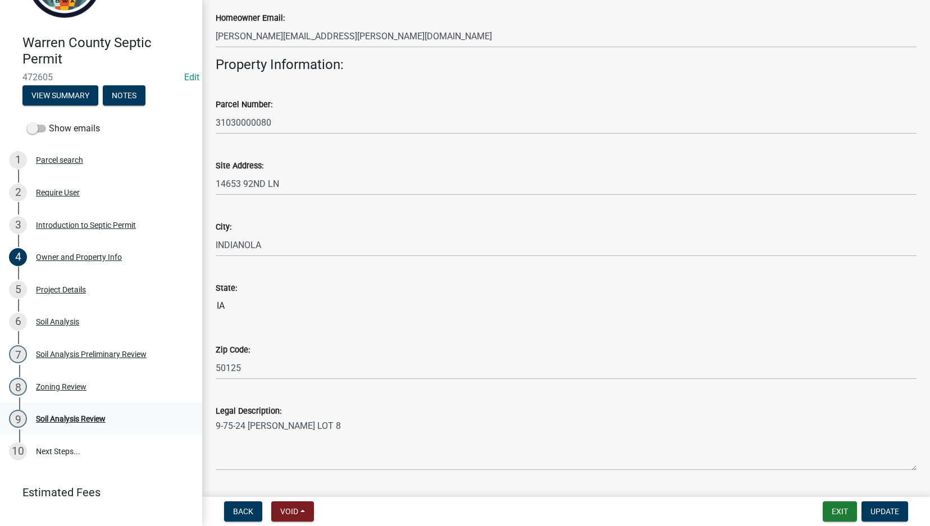
scroll to position [94, 0]
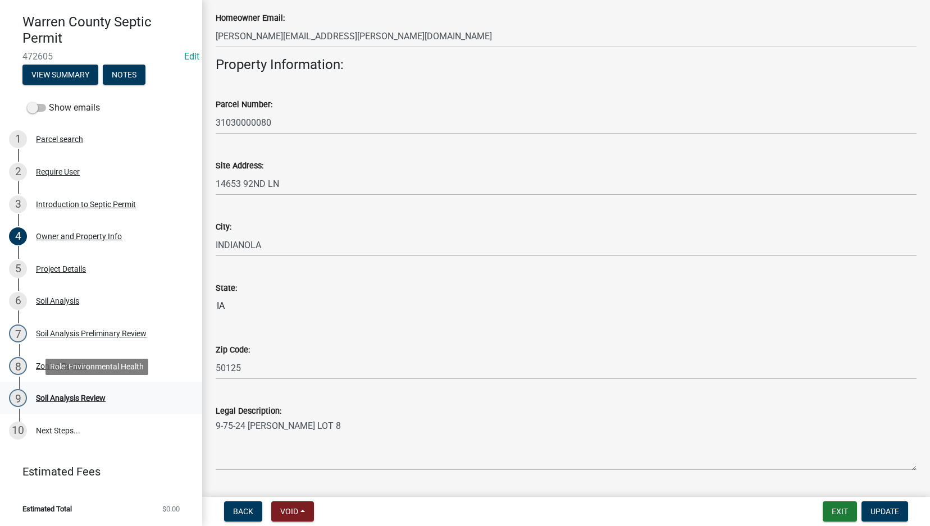
click at [60, 398] on div "Soil Analysis Review" at bounding box center [71, 398] width 70 height 8
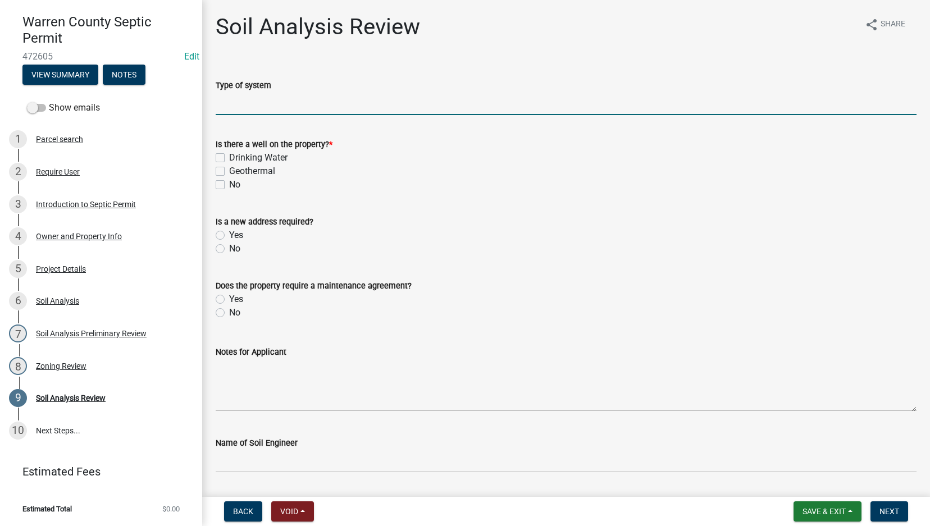
drag, startPoint x: 244, startPoint y: 101, endPoint x: 247, endPoint y: 110, distance: 9.8
click at [244, 101] on input "Type of system" at bounding box center [566, 103] width 701 height 23
type input "Laterals"
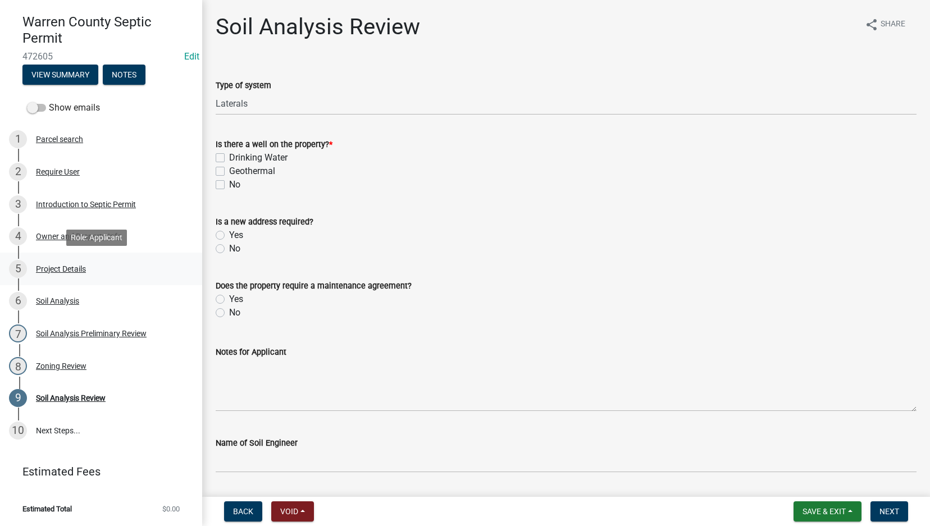
click at [68, 270] on div "Project Details" at bounding box center [61, 269] width 50 height 8
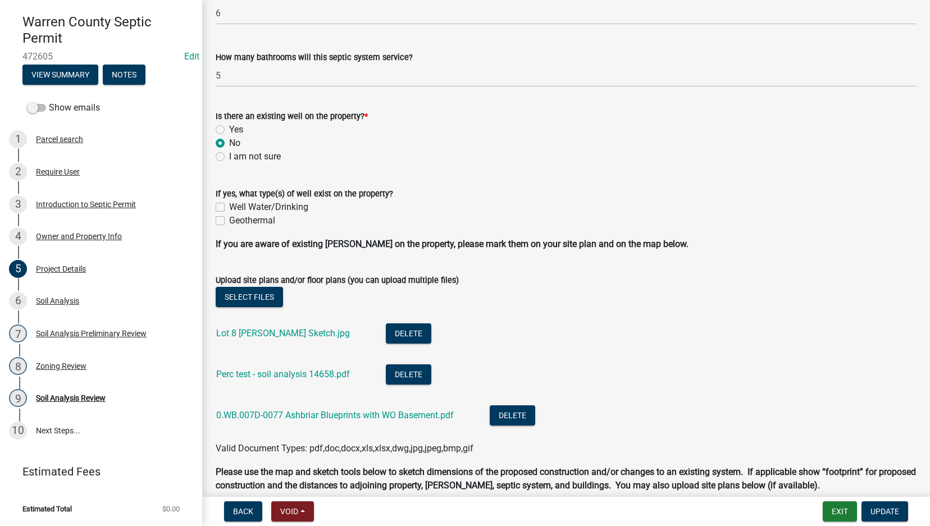
scroll to position [607, 0]
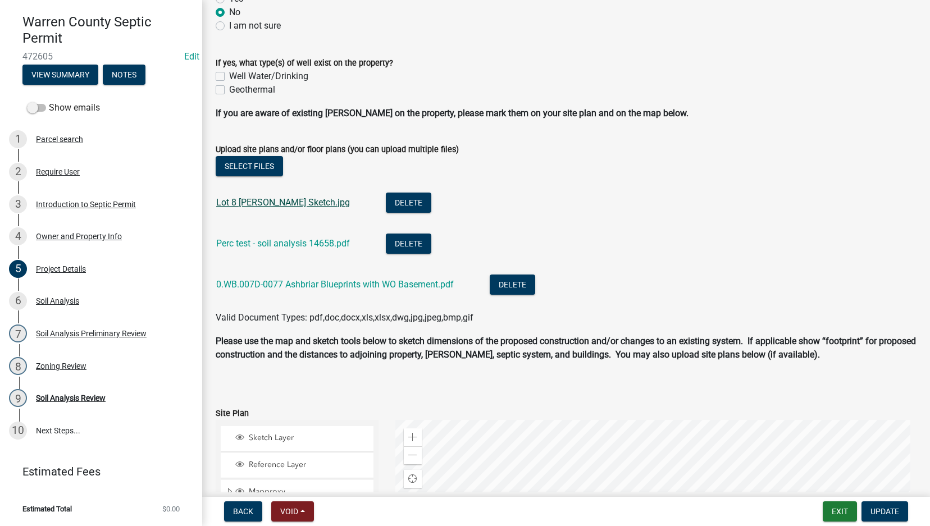
click at [249, 202] on link "Lot 8 [PERSON_NAME] Sketch.jpg" at bounding box center [283, 202] width 134 height 11
click at [262, 242] on link "Perc test - soil analysis 14658.pdf" at bounding box center [283, 243] width 134 height 11
click at [305, 288] on link "0.WB.007D-0077 Ashbriar Blueprints with WO Basement.pdf" at bounding box center [335, 284] width 238 height 11
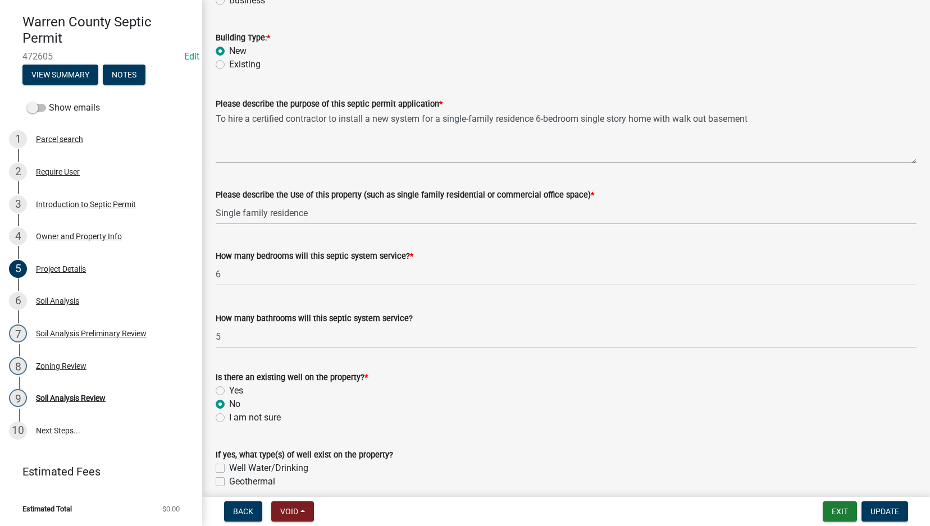
scroll to position [214, 0]
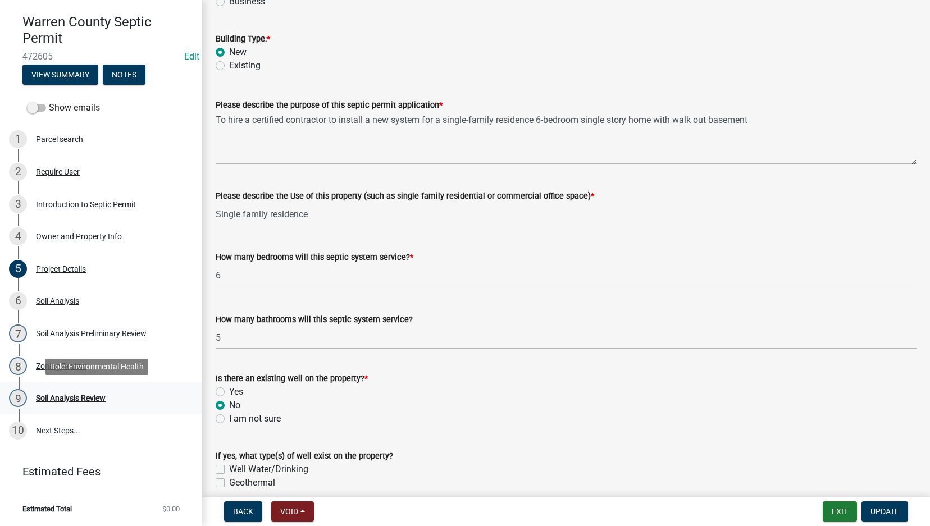
click at [90, 396] on div "Soil Analysis Review" at bounding box center [71, 398] width 70 height 8
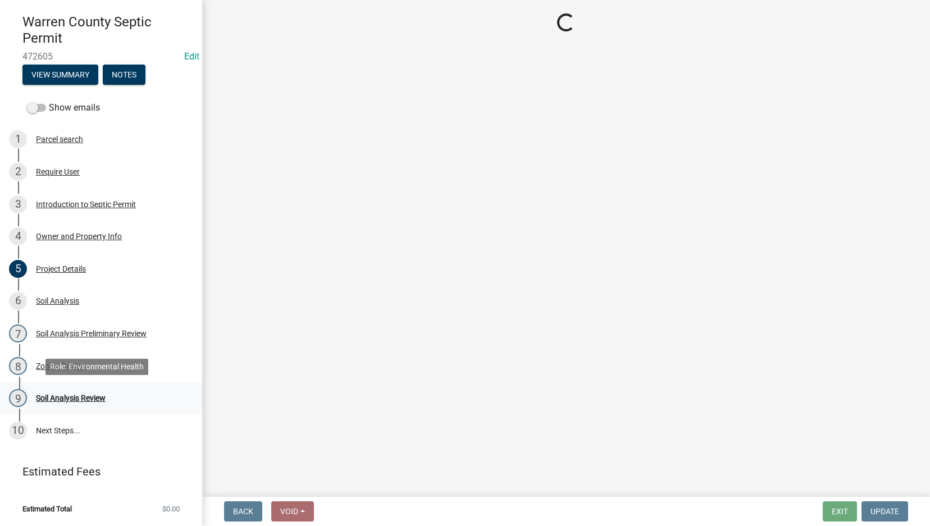
scroll to position [0, 0]
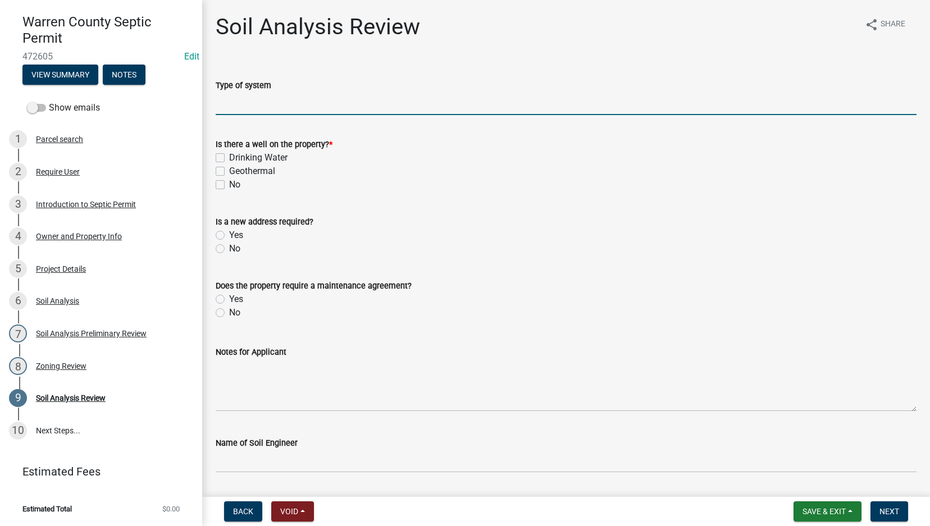
click at [281, 107] on input "Type of system" at bounding box center [566, 103] width 701 height 23
type input "Laterals"
click at [229, 184] on label "No" at bounding box center [234, 184] width 11 height 13
click at [229, 184] on input "No" at bounding box center [232, 181] width 7 height 7
checkbox input "true"
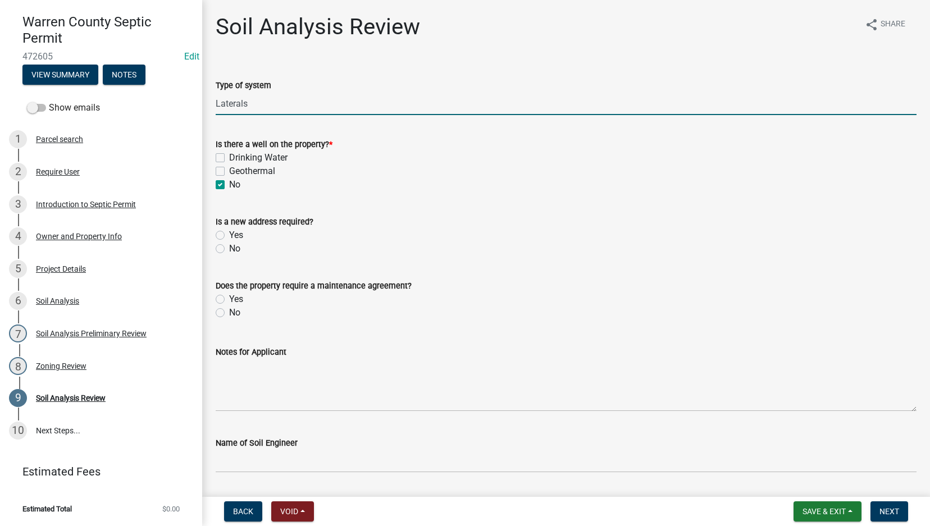
checkbox input "false"
checkbox input "true"
click at [229, 246] on label "No" at bounding box center [234, 248] width 11 height 13
click at [229, 246] on input "No" at bounding box center [232, 245] width 7 height 7
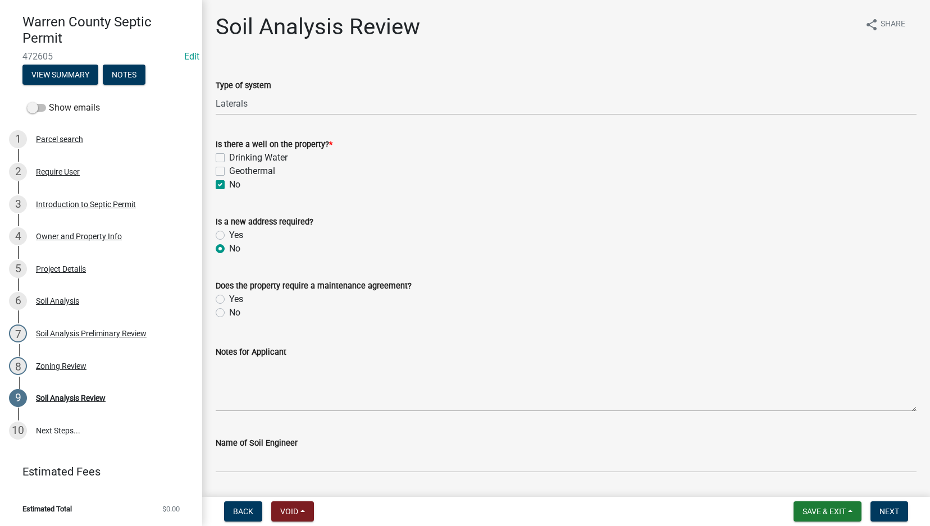
radio input "true"
click at [229, 311] on label "No" at bounding box center [234, 312] width 11 height 13
click at [229, 311] on input "No" at bounding box center [232, 309] width 7 height 7
radio input "true"
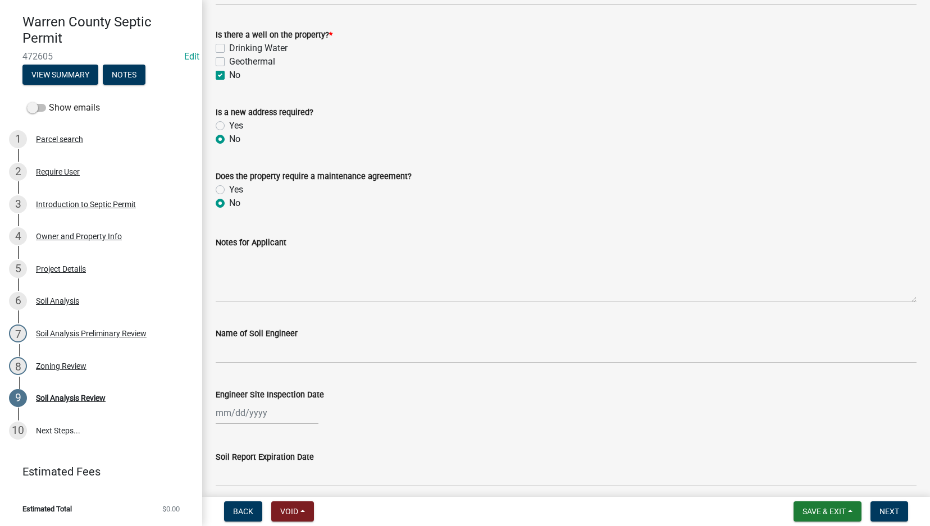
scroll to position [131, 0]
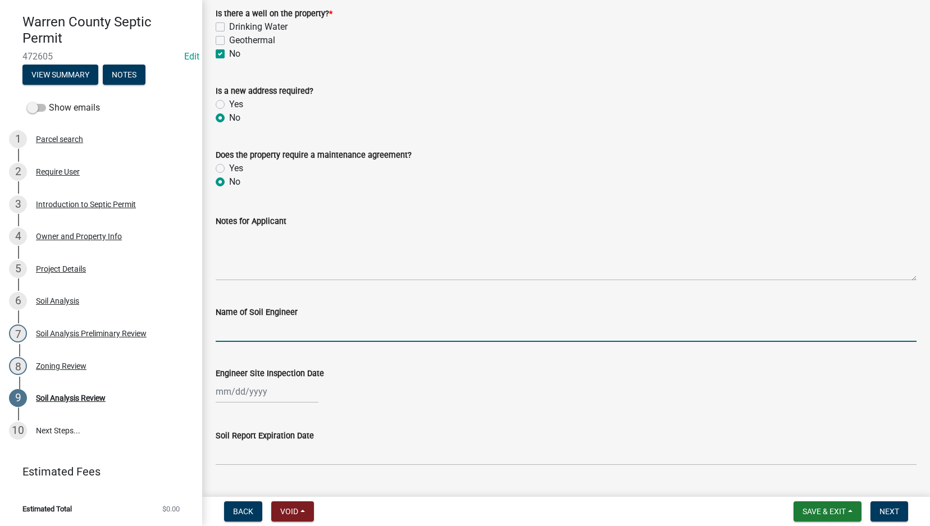
click at [236, 332] on input "Name of Soil Engineer" at bounding box center [566, 330] width 701 height 23
type input "[PERSON_NAME]"
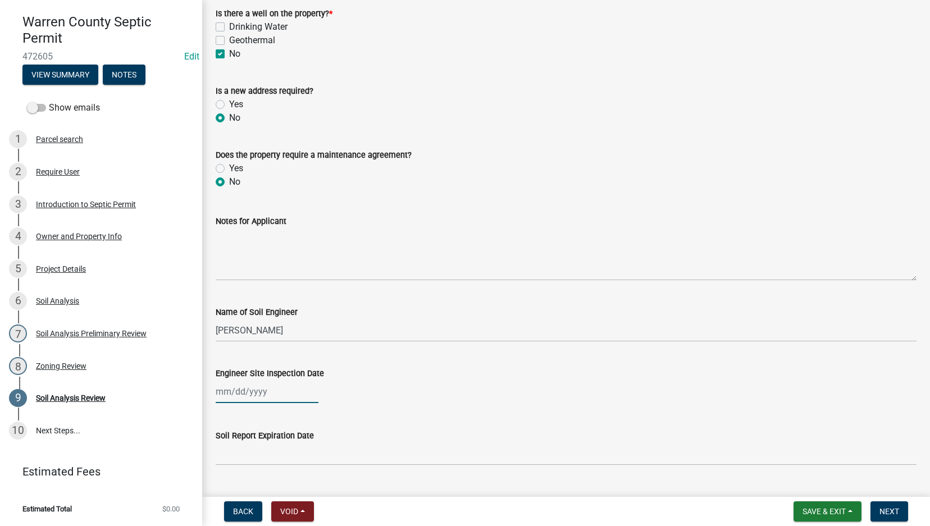
click at [232, 387] on div at bounding box center [267, 391] width 103 height 23
select select "9"
select select "2025"
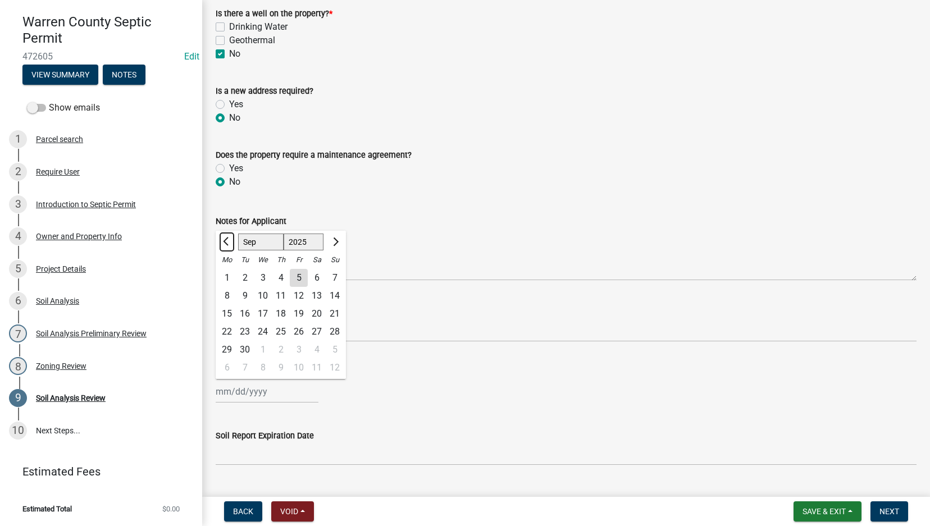
click at [224, 239] on button "Previous month" at bounding box center [226, 242] width 13 height 18
click at [225, 239] on button "Previous month" at bounding box center [226, 242] width 13 height 18
select select "7"
click at [244, 330] on div "22" at bounding box center [245, 332] width 18 height 18
type input "[DATE]"
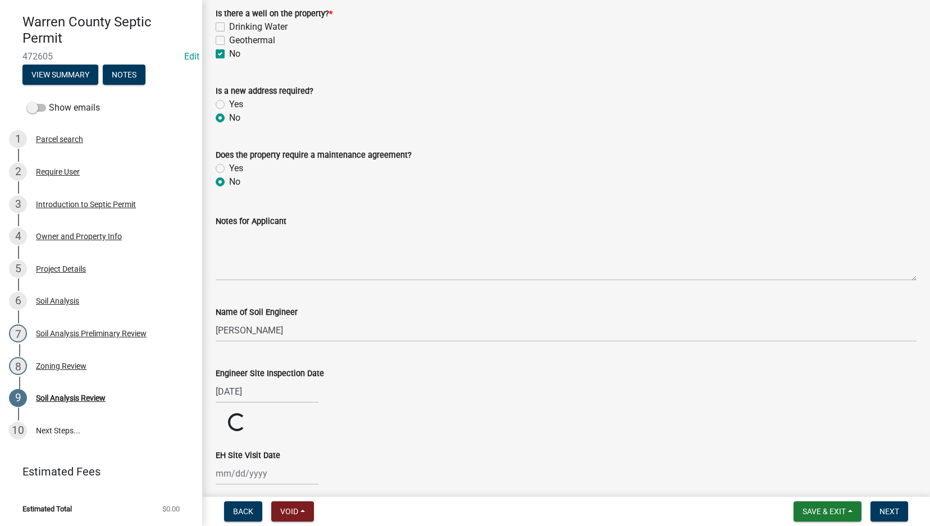
scroll to position [262, 0]
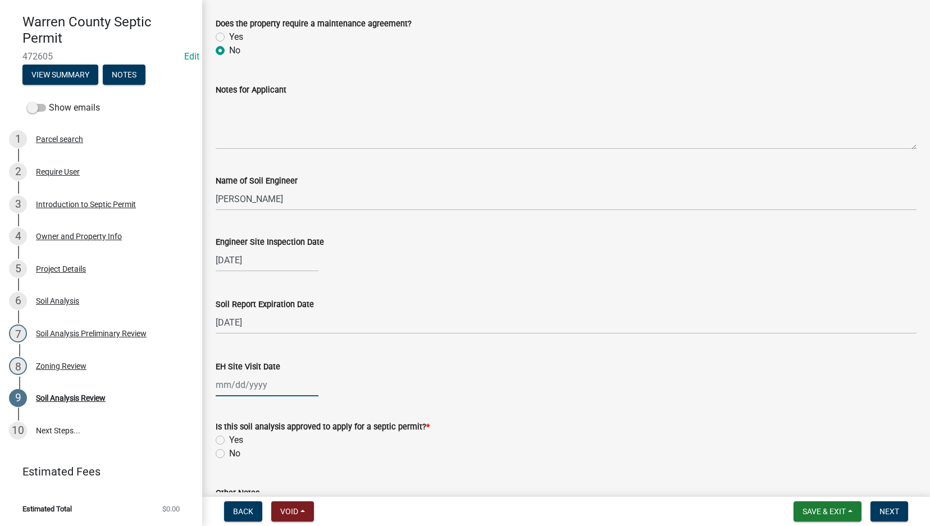
click at [229, 388] on div at bounding box center [267, 384] width 103 height 23
select select "9"
select select "2025"
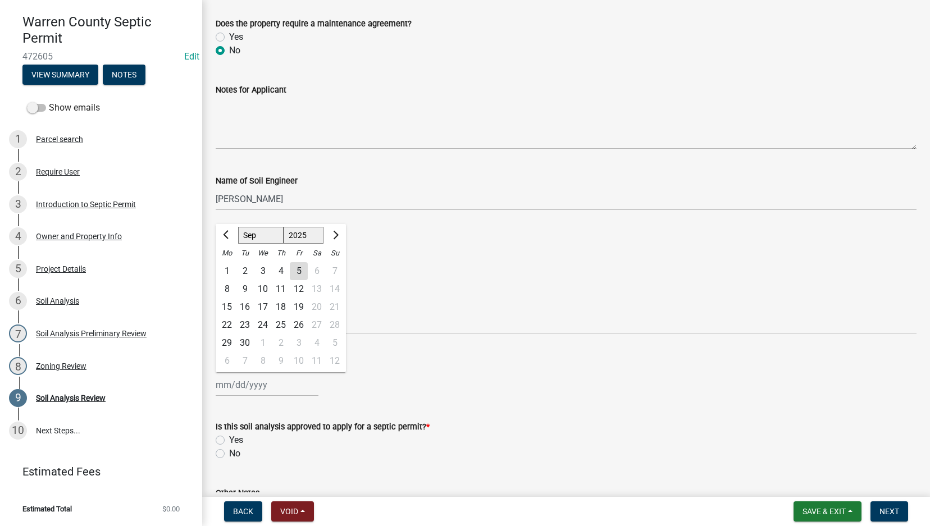
click at [300, 272] on div "5" at bounding box center [299, 271] width 18 height 18
type input "[DATE]"
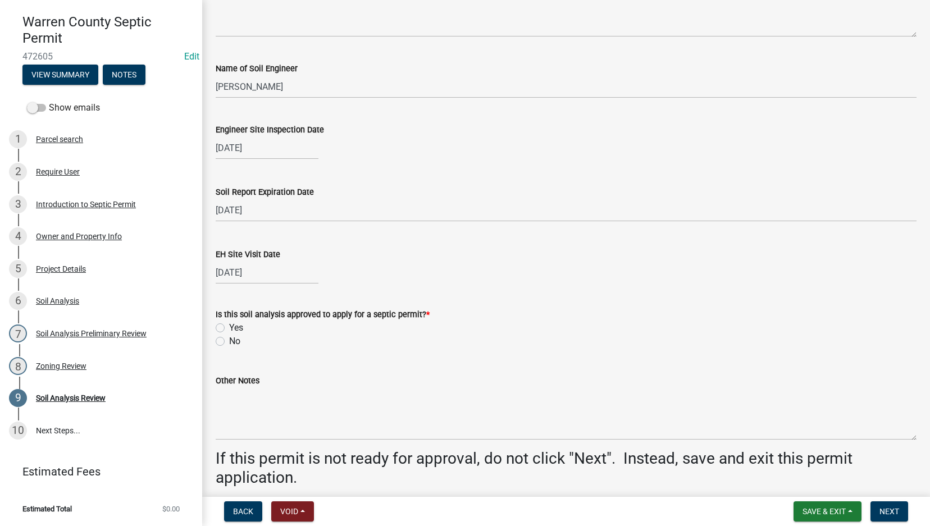
scroll to position [393, 0]
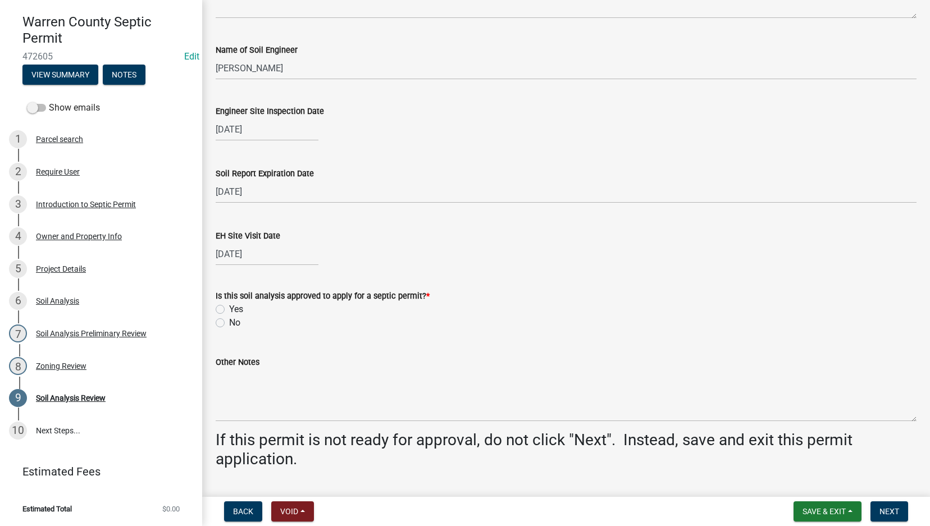
click at [229, 309] on label "Yes" at bounding box center [236, 309] width 14 height 13
click at [229, 309] on input "Yes" at bounding box center [232, 306] width 7 height 7
radio input "true"
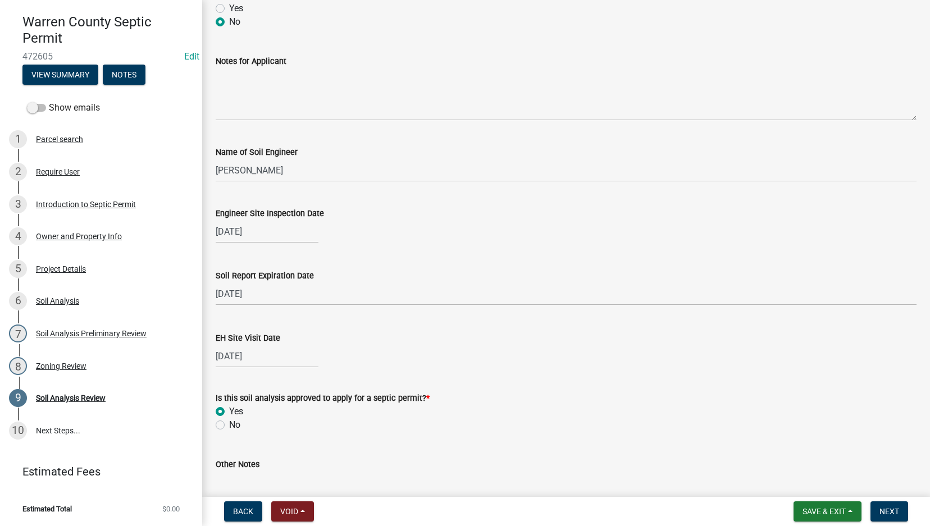
scroll to position [159, 0]
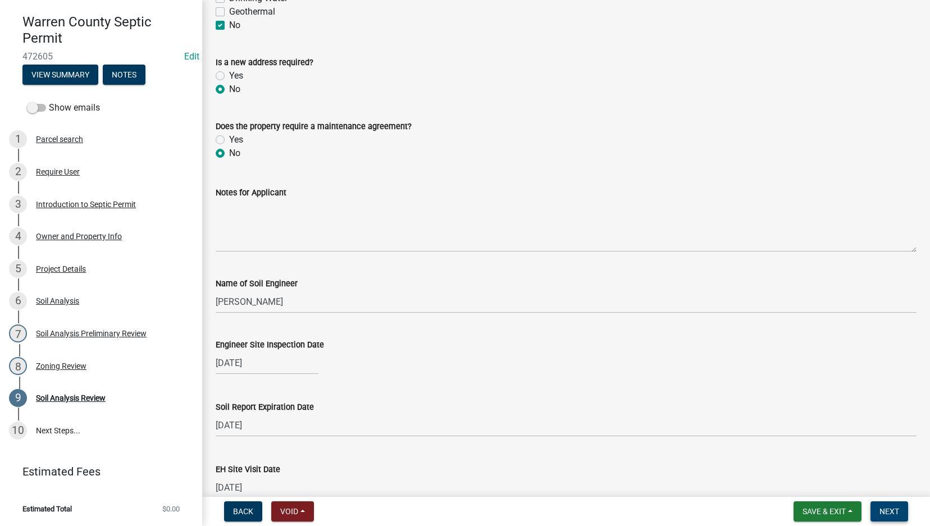
click at [878, 504] on button "Next" at bounding box center [889, 511] width 38 height 20
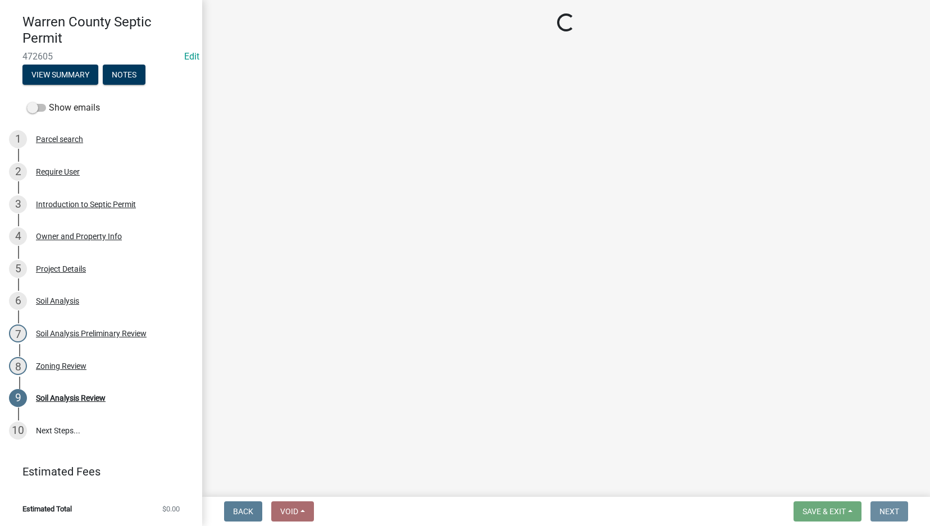
scroll to position [0, 0]
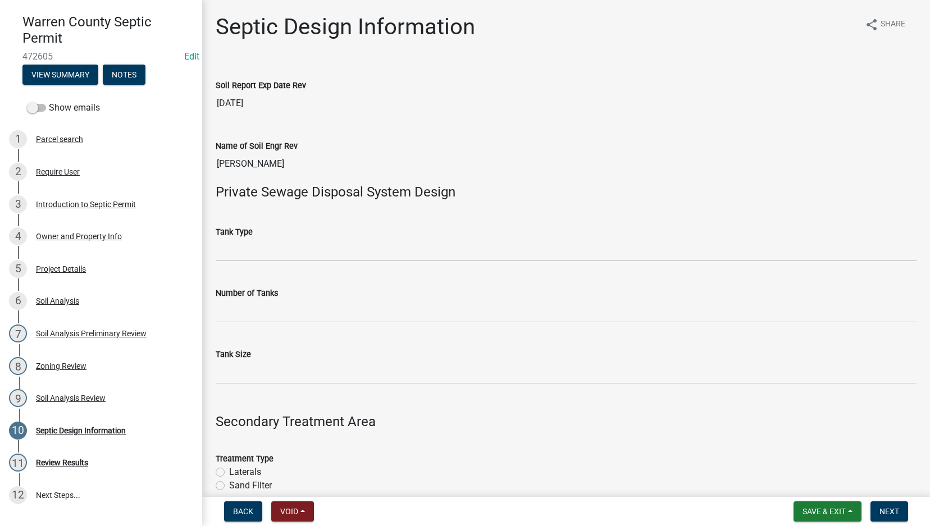
click at [248, 297] on label "Number of Tanks" at bounding box center [247, 294] width 62 height 8
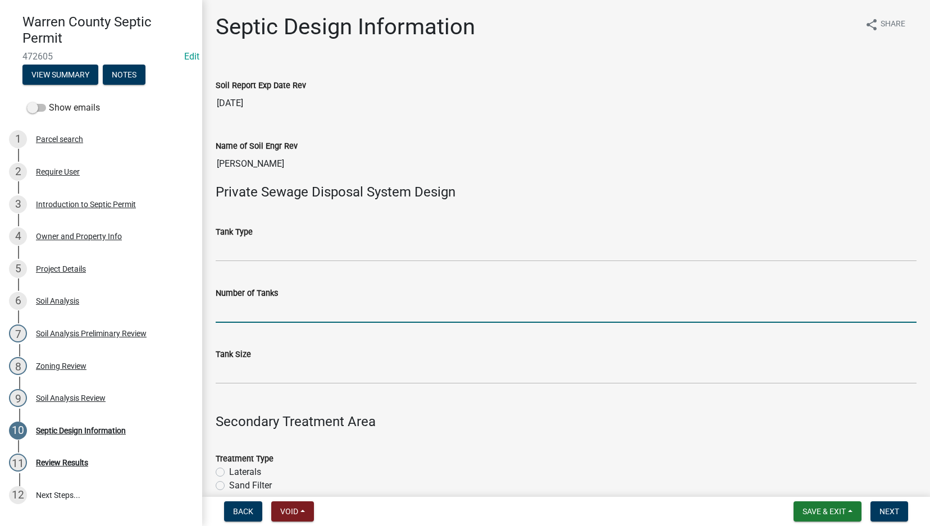
click at [248, 300] on input "Number of Tanks" at bounding box center [566, 311] width 701 height 23
type input "1"
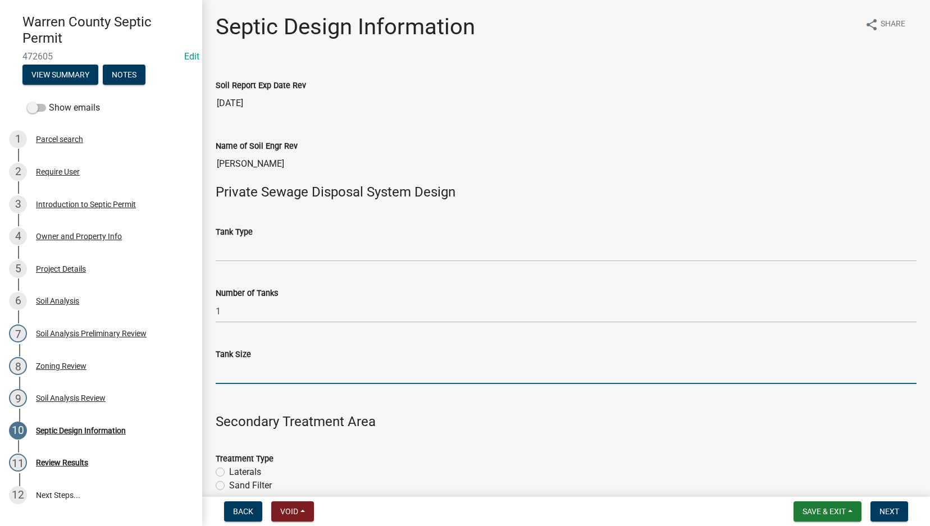
click at [221, 376] on input "Tank Size" at bounding box center [566, 372] width 701 height 23
type input "2000"
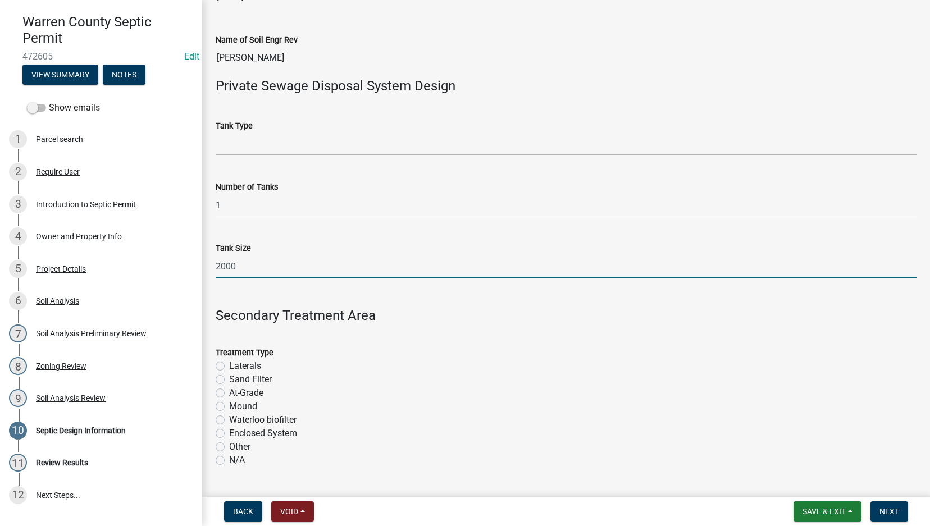
scroll to position [131, 0]
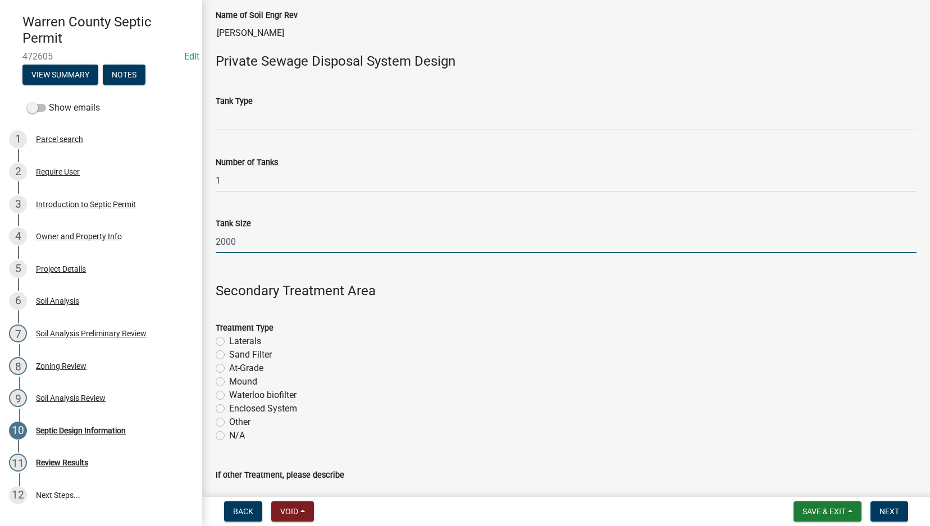
click at [229, 339] on label "Laterals" at bounding box center [245, 341] width 32 height 13
click at [229, 339] on input "Laterals" at bounding box center [232, 338] width 7 height 7
radio input "true"
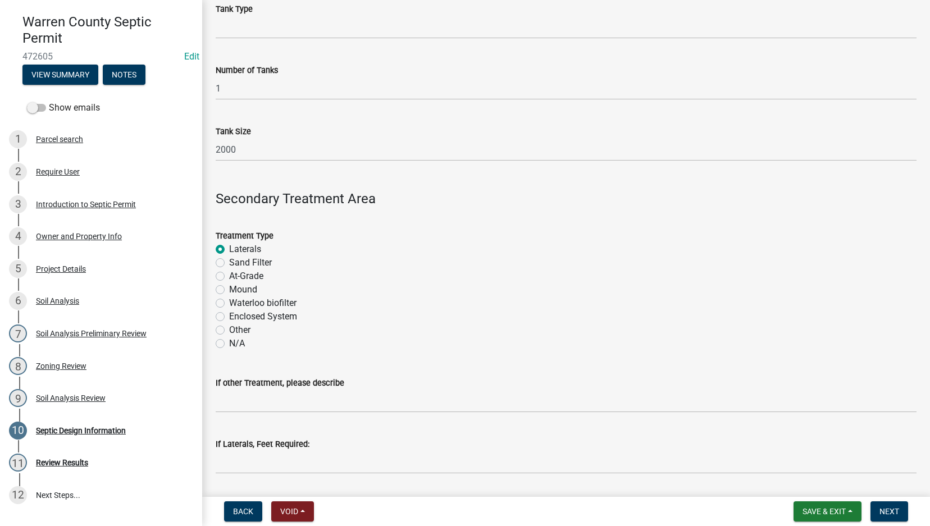
scroll to position [262, 0]
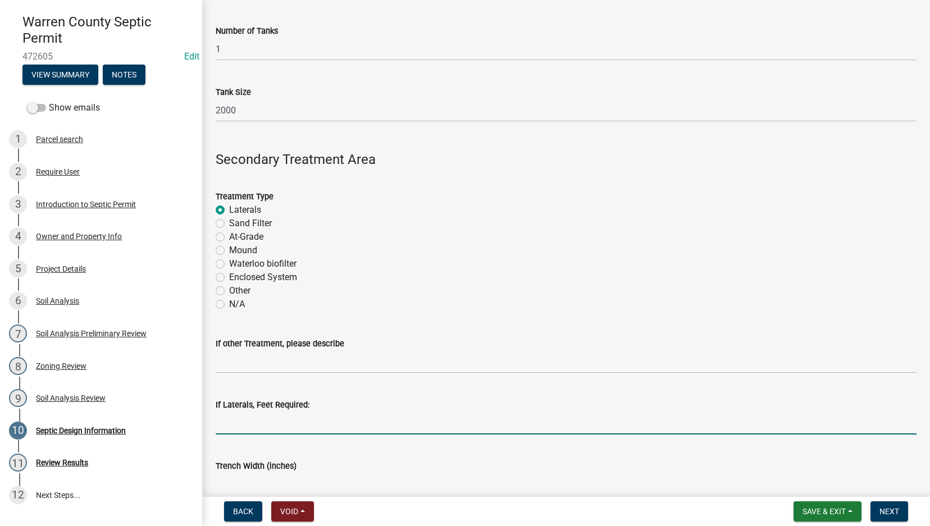
click at [275, 428] on input "If Laterals, Feet Required:" at bounding box center [566, 423] width 701 height 23
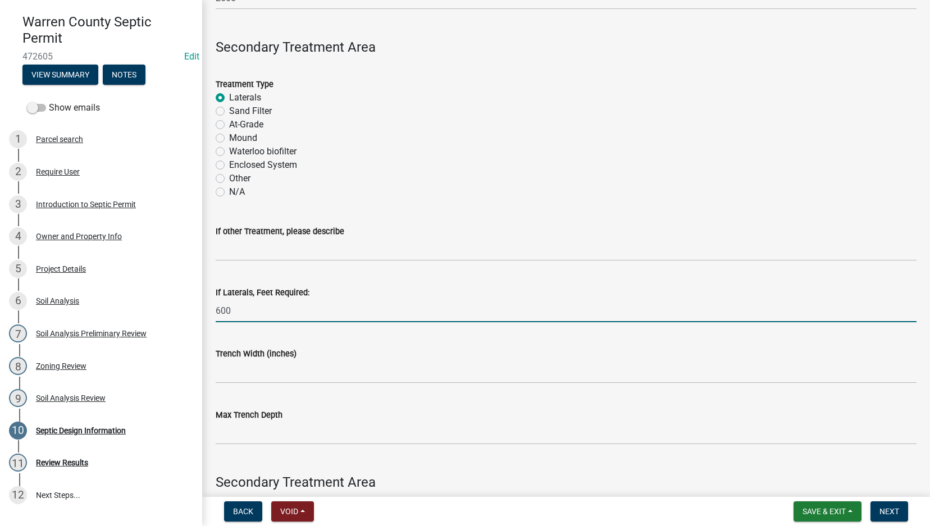
scroll to position [393, 0]
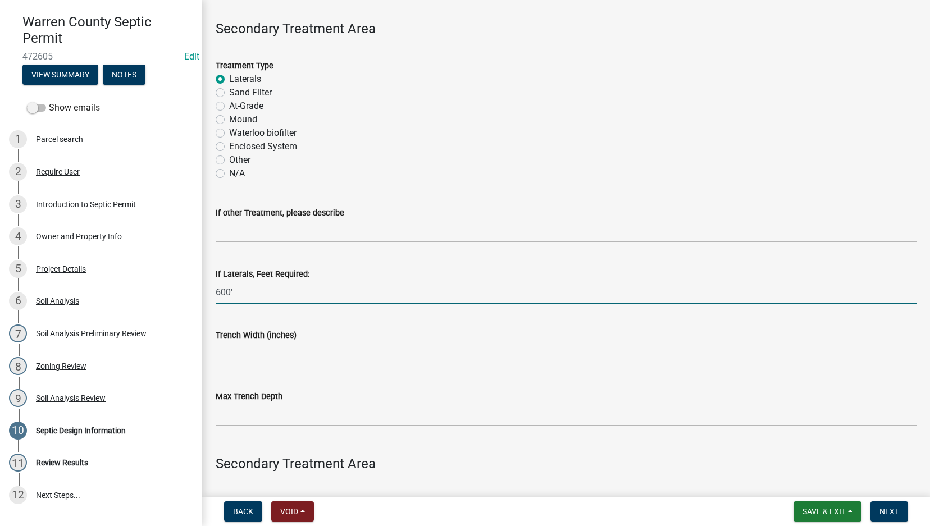
type input "600'"
click at [238, 351] on input "Trench Width (inches)" at bounding box center [566, 353] width 701 height 23
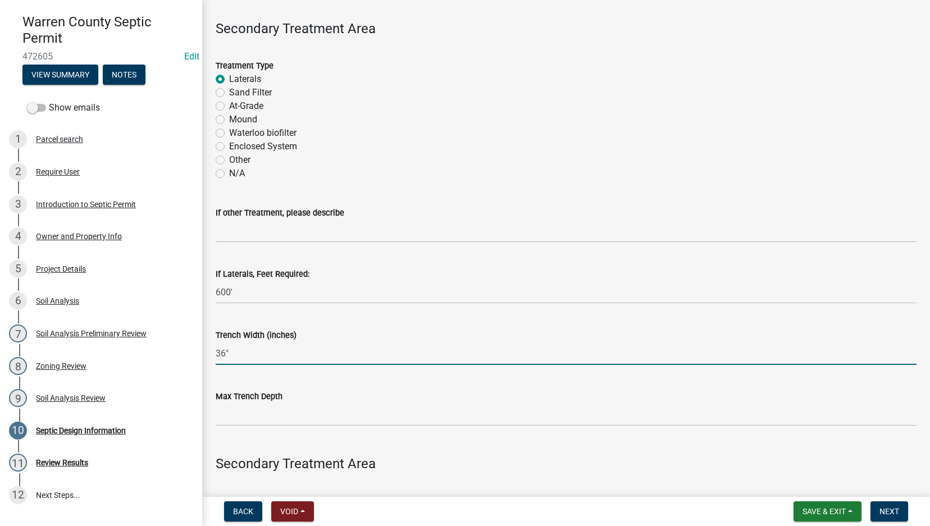
type input "36""
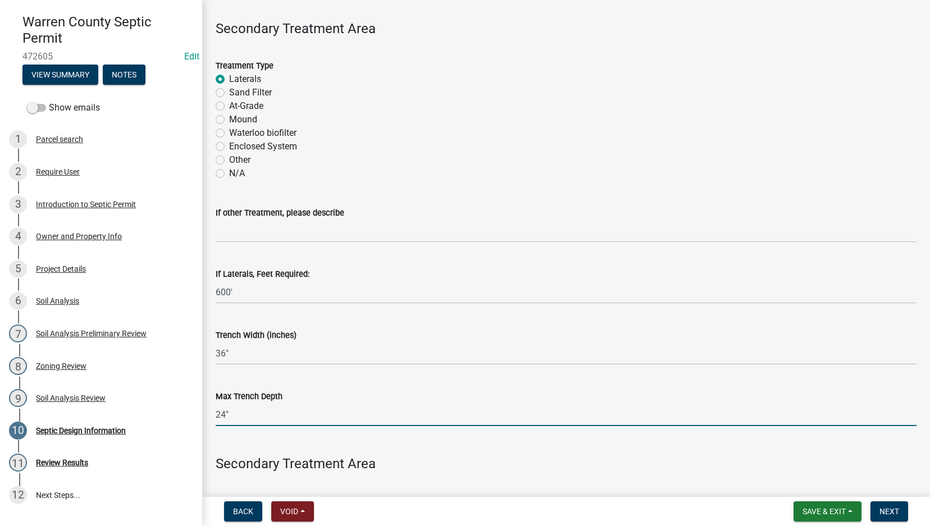
type input "24""
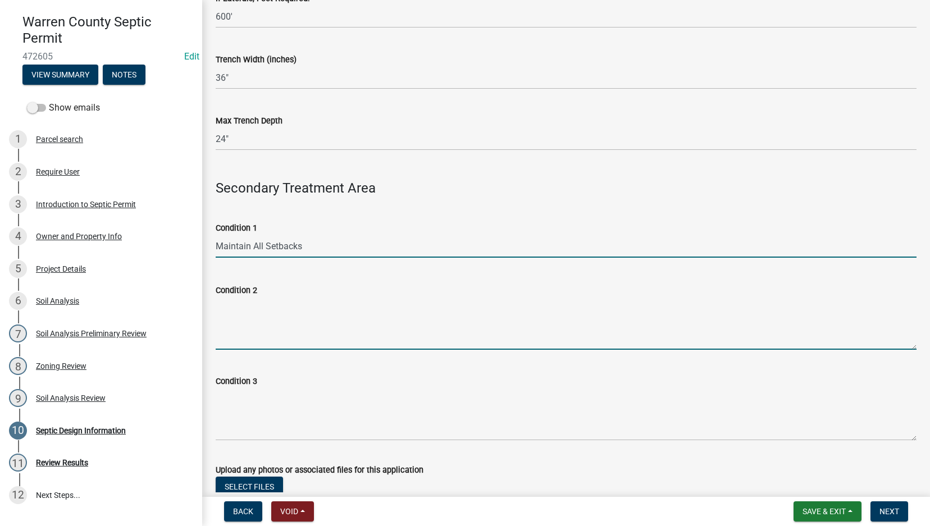
click at [298, 317] on textarea "Condition 2" at bounding box center [566, 323] width 701 height 53
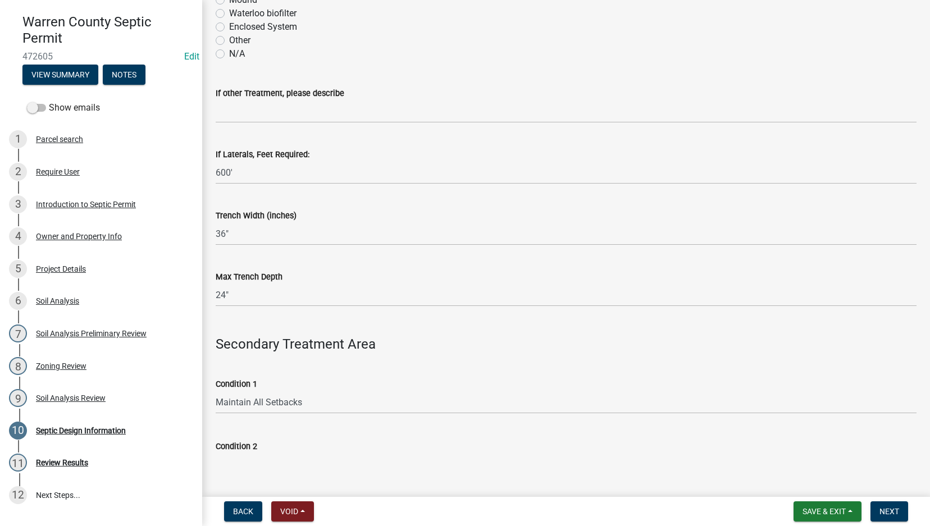
scroll to position [644, 0]
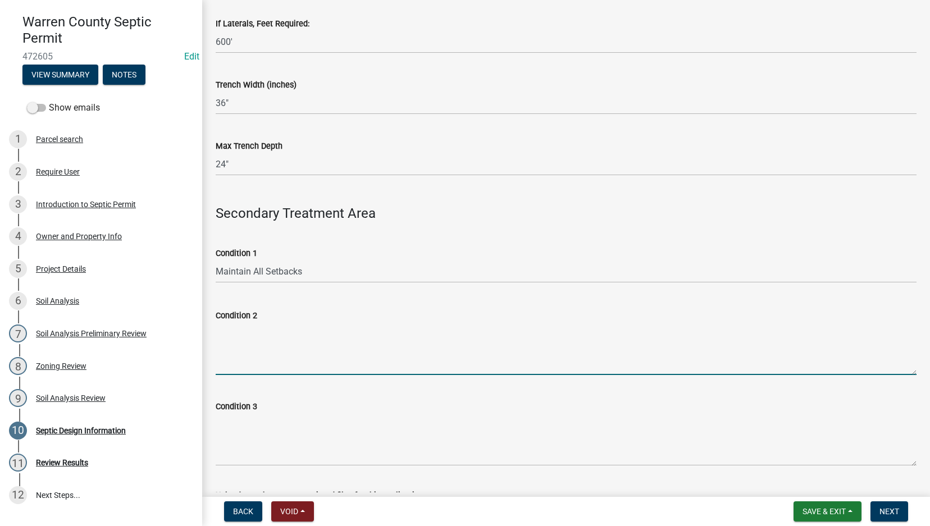
drag, startPoint x: 247, startPoint y: 343, endPoint x: 247, endPoint y: 336, distance: 6.8
click at [247, 343] on textarea "Condition 2" at bounding box center [566, 348] width 701 height 53
click at [828, 505] on button "Save & Exit" at bounding box center [827, 511] width 68 height 20
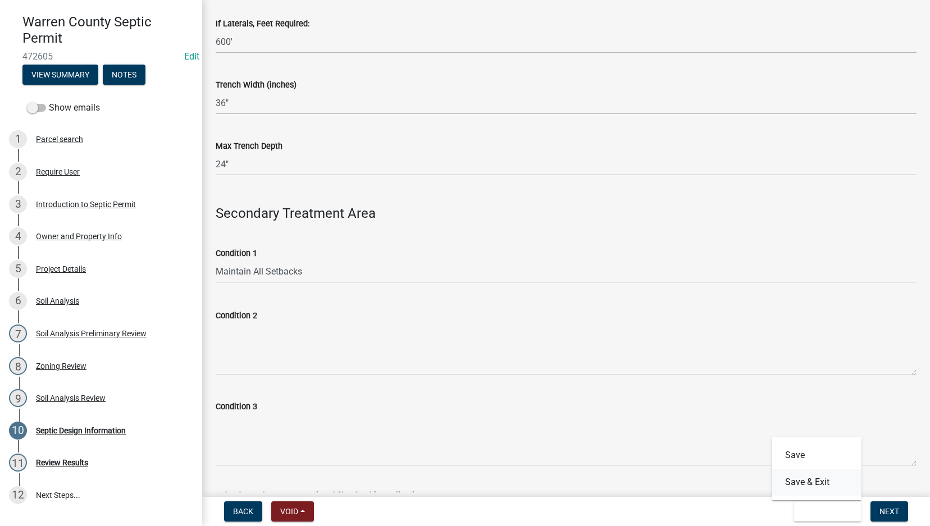
click at [802, 482] on button "Save & Exit" at bounding box center [817, 482] width 90 height 27
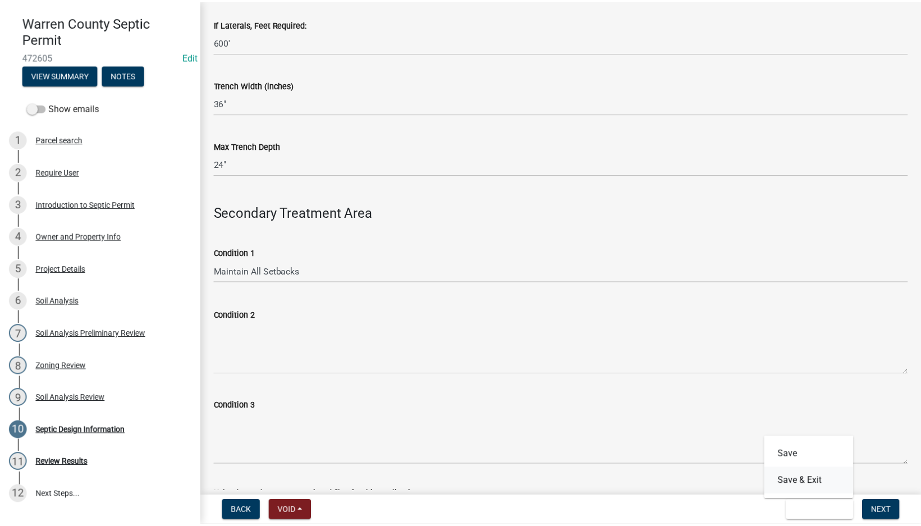
scroll to position [0, 0]
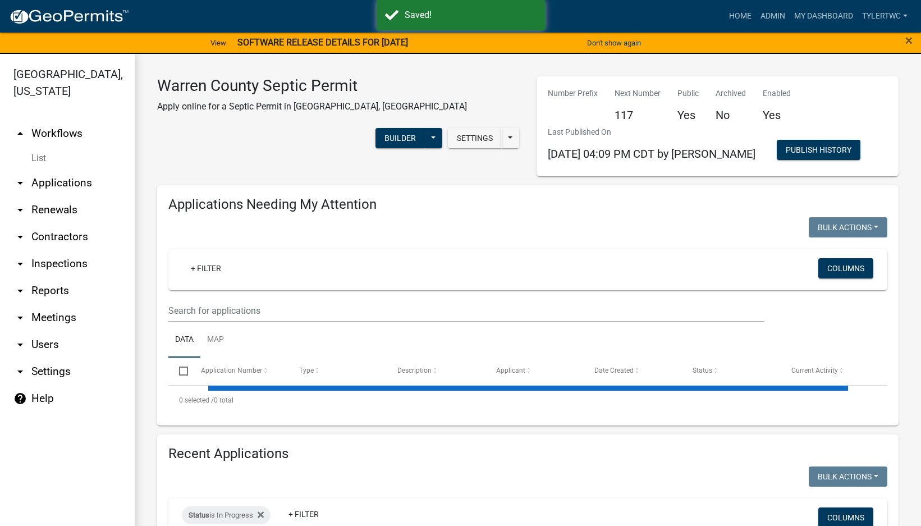
select select "2: 50"
select select "3: 100"
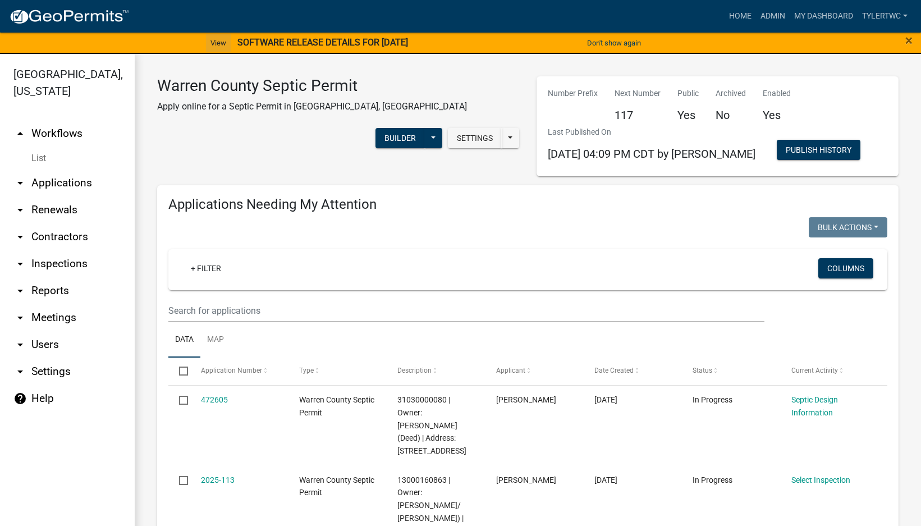
click at [217, 42] on link "View" at bounding box center [218, 43] width 25 height 19
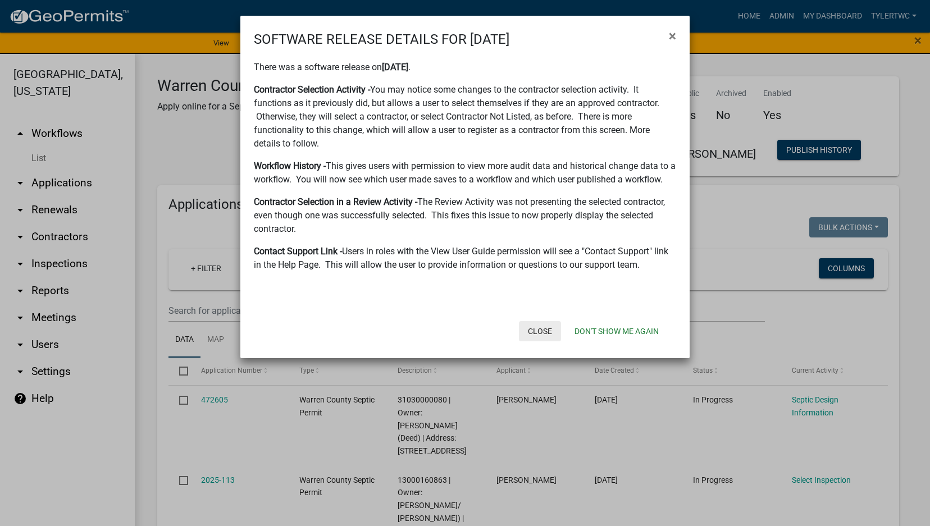
click at [543, 332] on button "Close" at bounding box center [540, 331] width 42 height 20
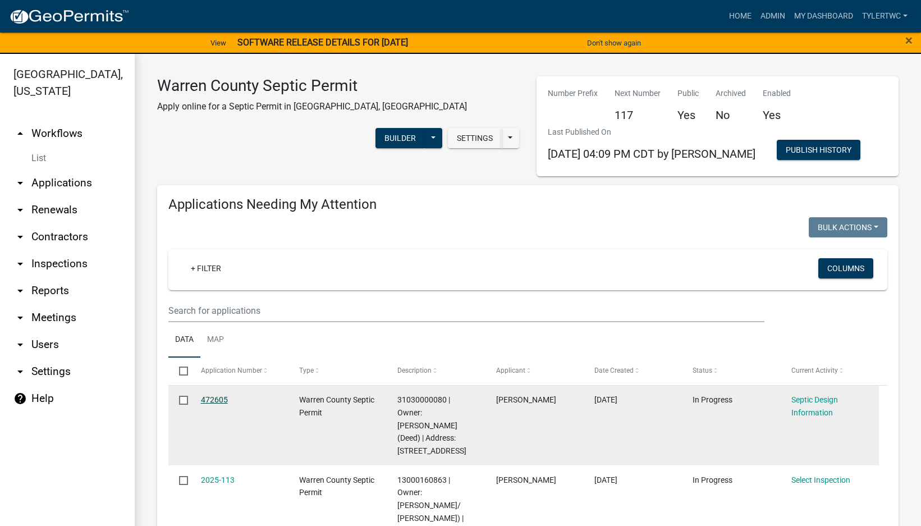
click at [211, 400] on link "472605" at bounding box center [214, 399] width 27 height 9
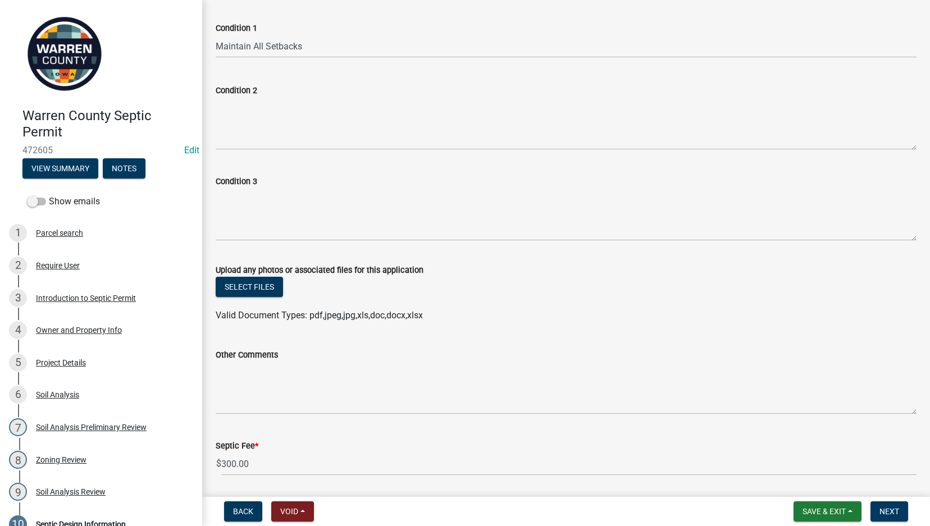
scroll to position [906, 0]
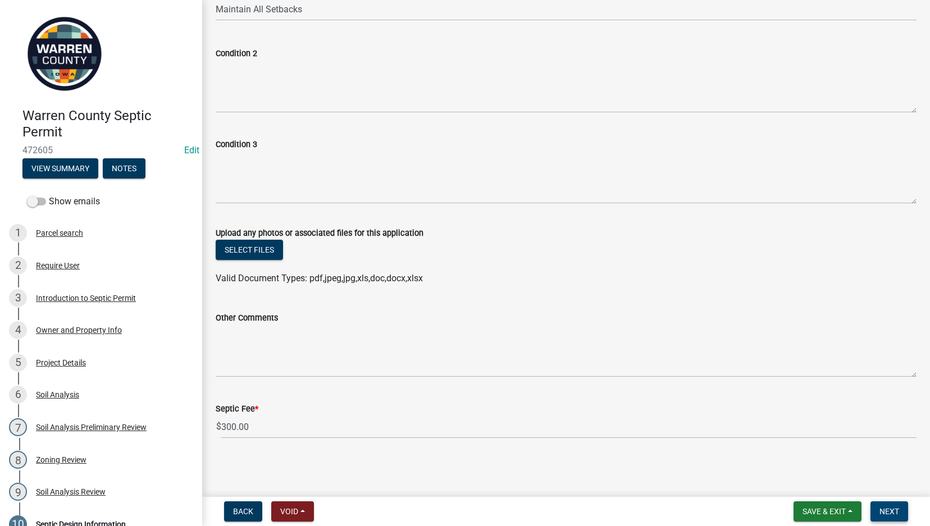
click at [895, 512] on span "Next" at bounding box center [889, 511] width 20 height 9
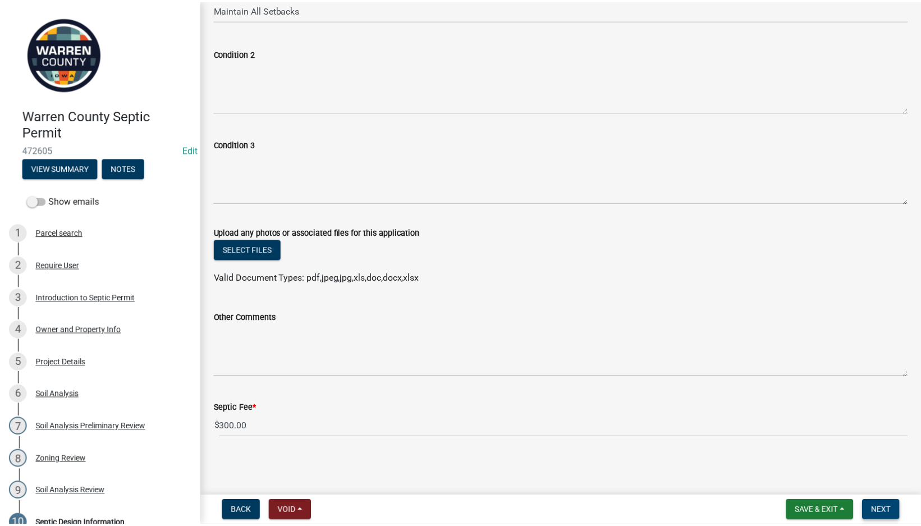
scroll to position [0, 0]
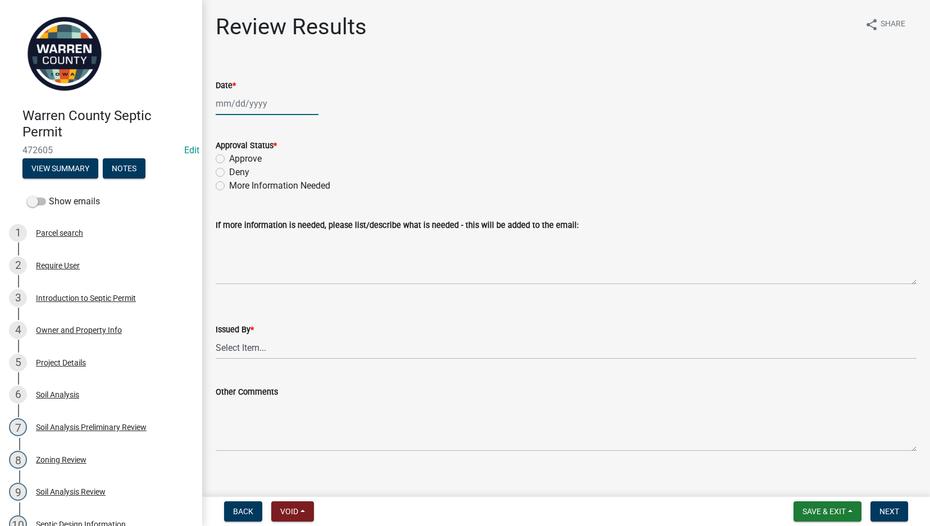
click at [279, 111] on div at bounding box center [267, 103] width 103 height 23
select select "9"
select select "2025"
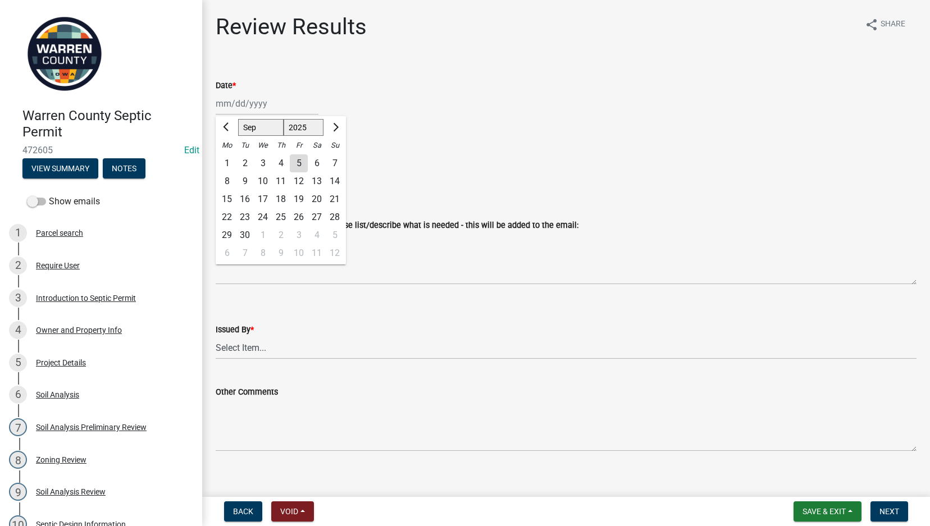
click at [300, 162] on div "5" at bounding box center [299, 163] width 18 height 18
type input "[DATE]"
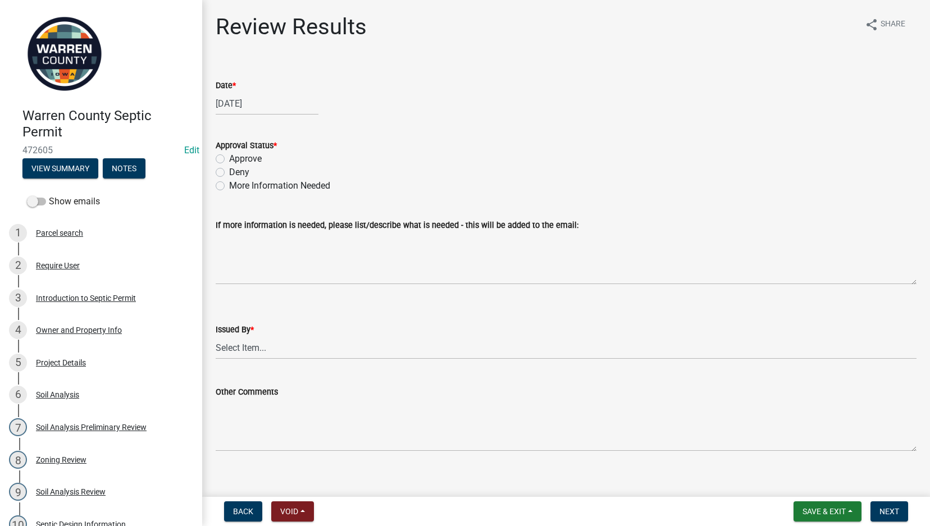
click at [229, 158] on label "Approve" at bounding box center [245, 158] width 33 height 13
click at [229, 158] on input "Approve" at bounding box center [232, 155] width 7 height 7
radio input "true"
click at [269, 354] on select "Select Item... [PERSON_NAME] Till [PERSON_NAME]" at bounding box center [566, 347] width 701 height 23
click at [216, 336] on select "Select Item... [PERSON_NAME] Till [PERSON_NAME]" at bounding box center [566, 347] width 701 height 23
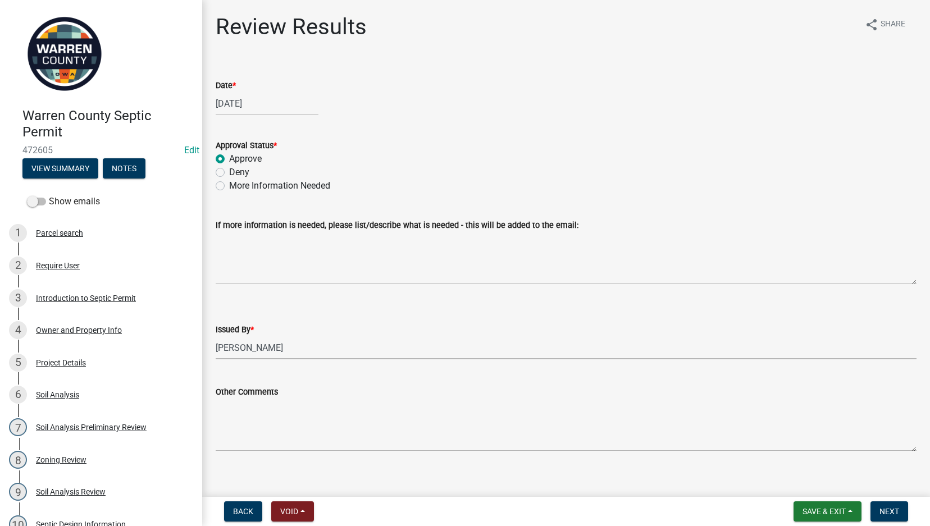
select select "2f6c2d72-ab04-4add-87ae-7a9750ff19b9"
click at [890, 514] on span "Next" at bounding box center [889, 511] width 20 height 9
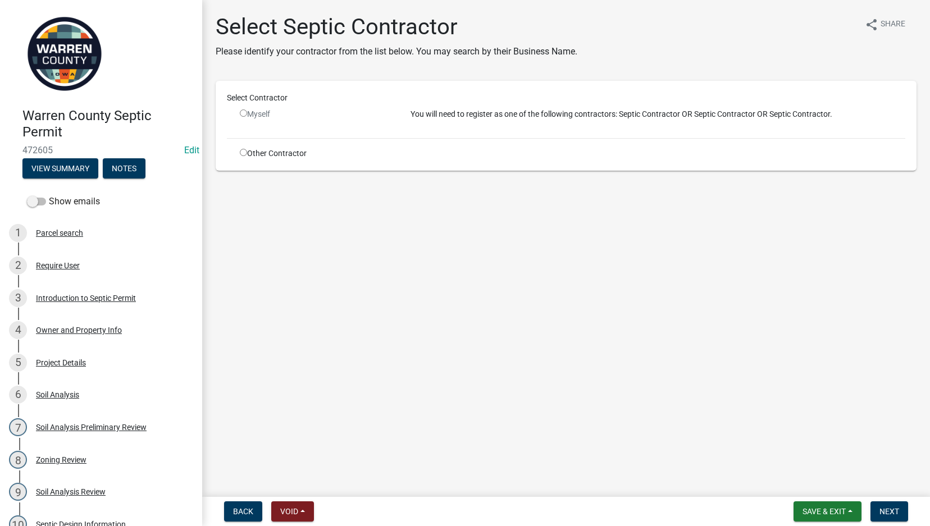
click at [239, 152] on div "Other Contractor" at bounding box center [316, 154] width 171 height 12
click at [244, 147] on div "Select Contractor Myself You will need to register as one of the following cont…" at bounding box center [566, 125] width 678 height 67
click at [246, 153] on input "radio" at bounding box center [243, 152] width 7 height 7
radio input "true"
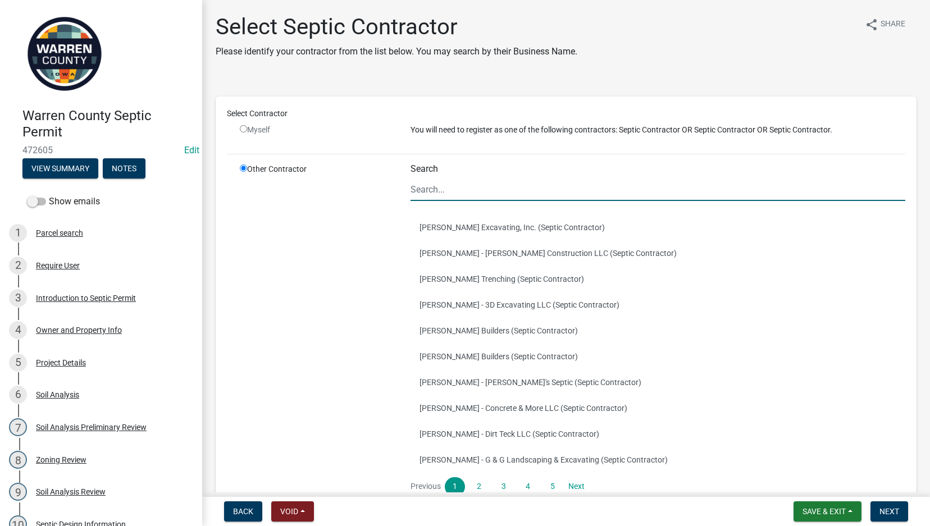
click at [466, 185] on input "Search" at bounding box center [657, 189] width 495 height 23
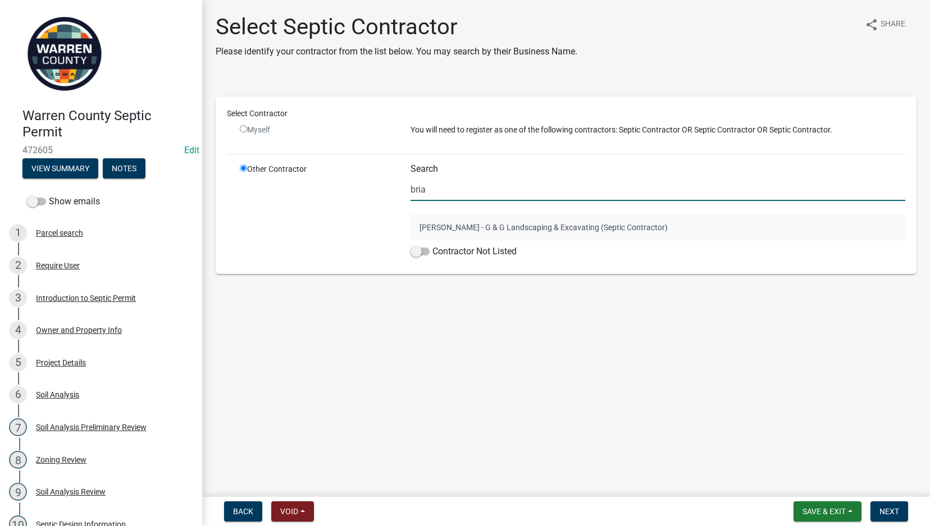
type input "bria"
click at [481, 225] on button "[PERSON_NAME] - G & G Landscaping & Excavating (Septic Contractor)" at bounding box center [657, 228] width 495 height 26
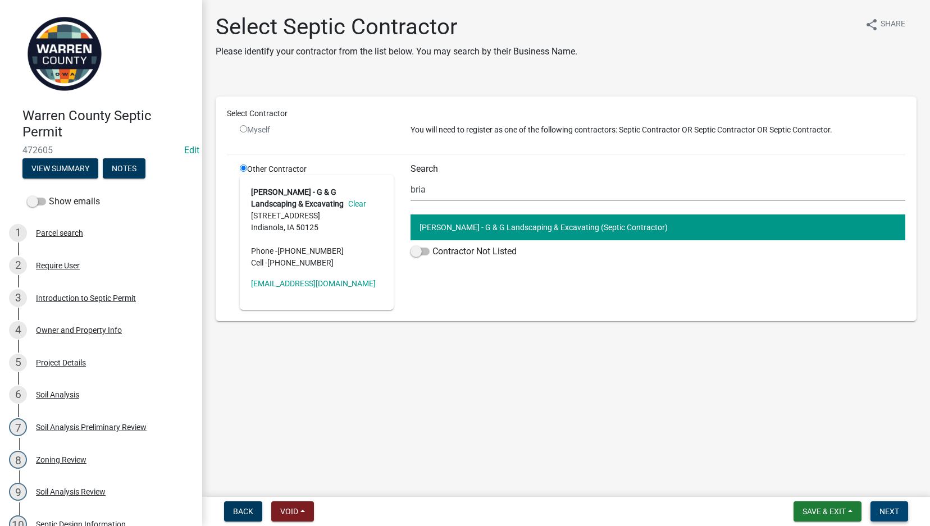
click at [892, 514] on span "Next" at bounding box center [889, 511] width 20 height 9
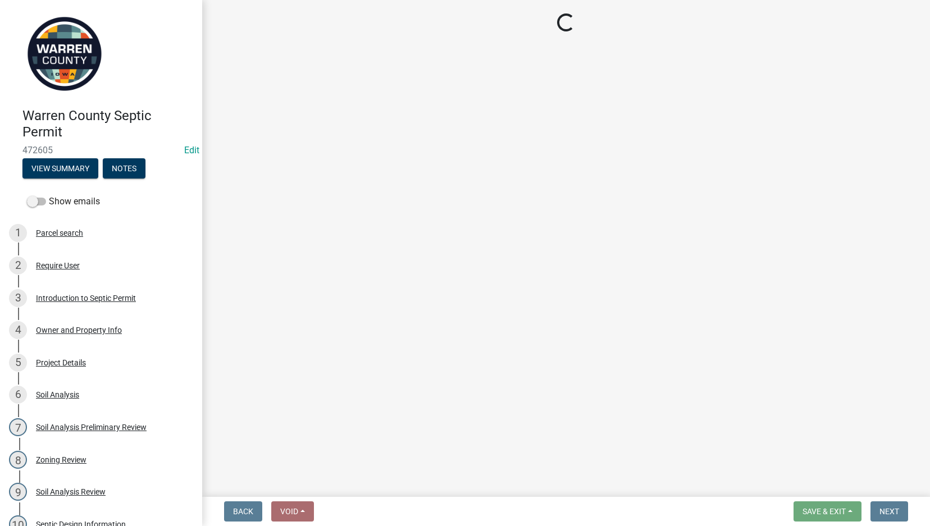
select select "3: 3"
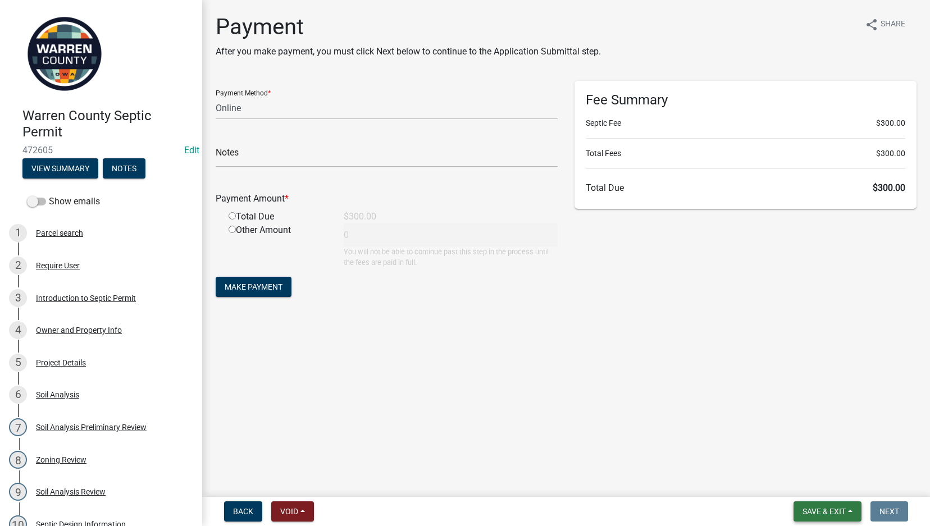
click at [835, 510] on span "Save & Exit" at bounding box center [823, 511] width 43 height 9
click at [792, 480] on button "Save & Exit" at bounding box center [817, 482] width 90 height 27
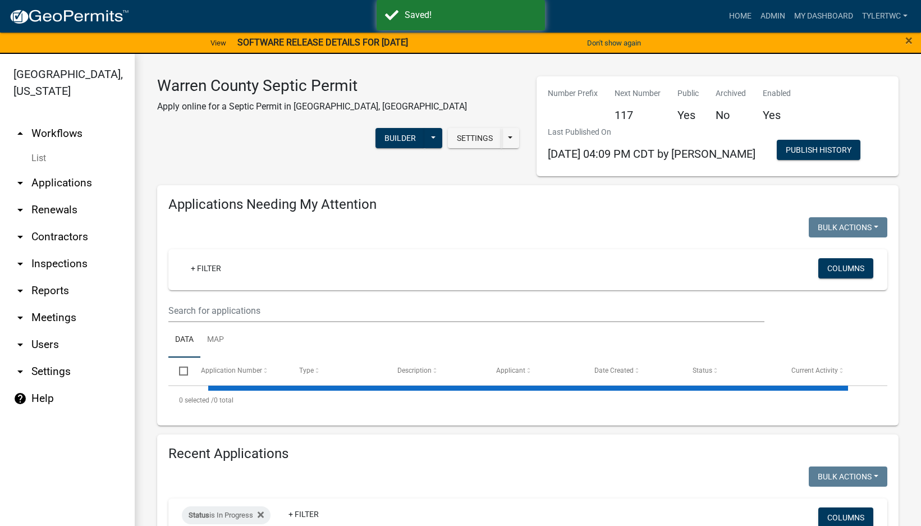
select select "2: 50"
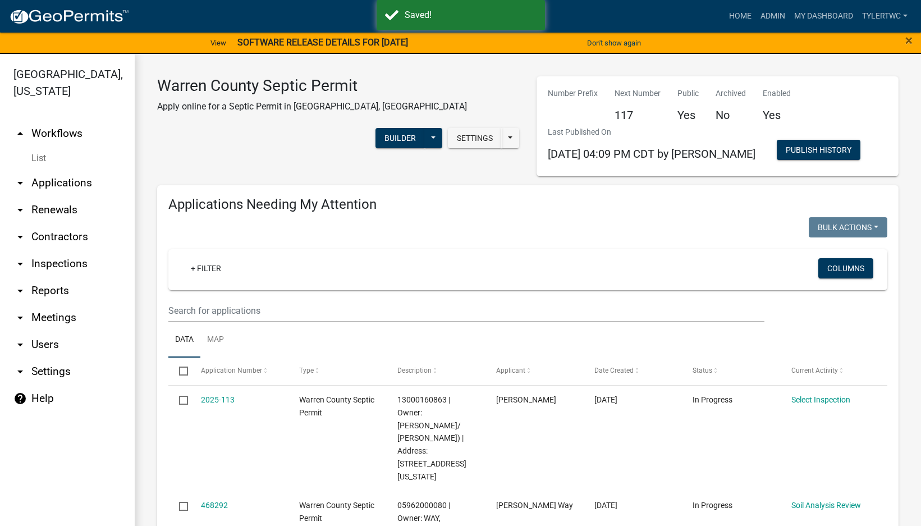
select select "3: 100"
